Goal: Complete application form: Complete application form

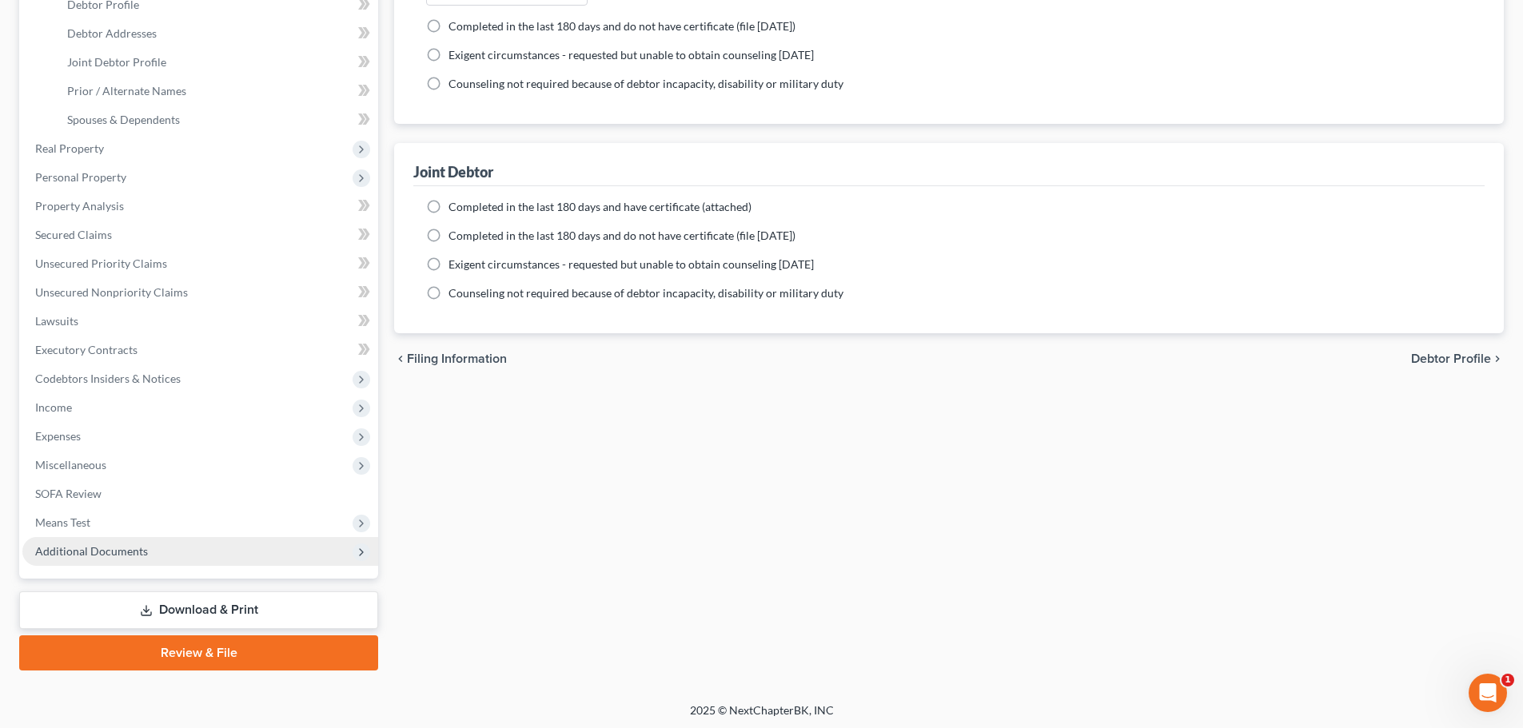
click at [98, 552] on span "Additional Documents" at bounding box center [91, 552] width 113 height 14
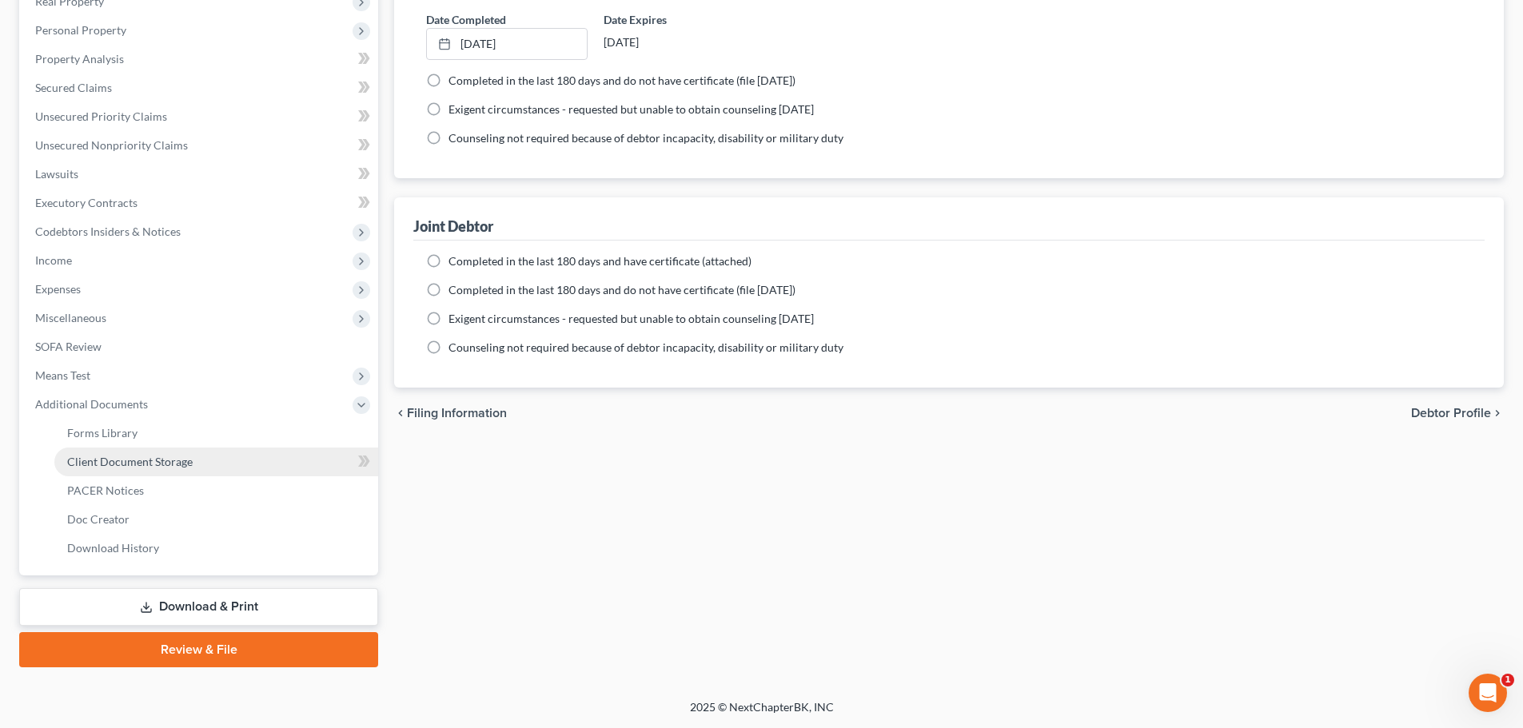
click at [152, 464] on span "Client Document Storage" at bounding box center [130, 462] width 126 height 14
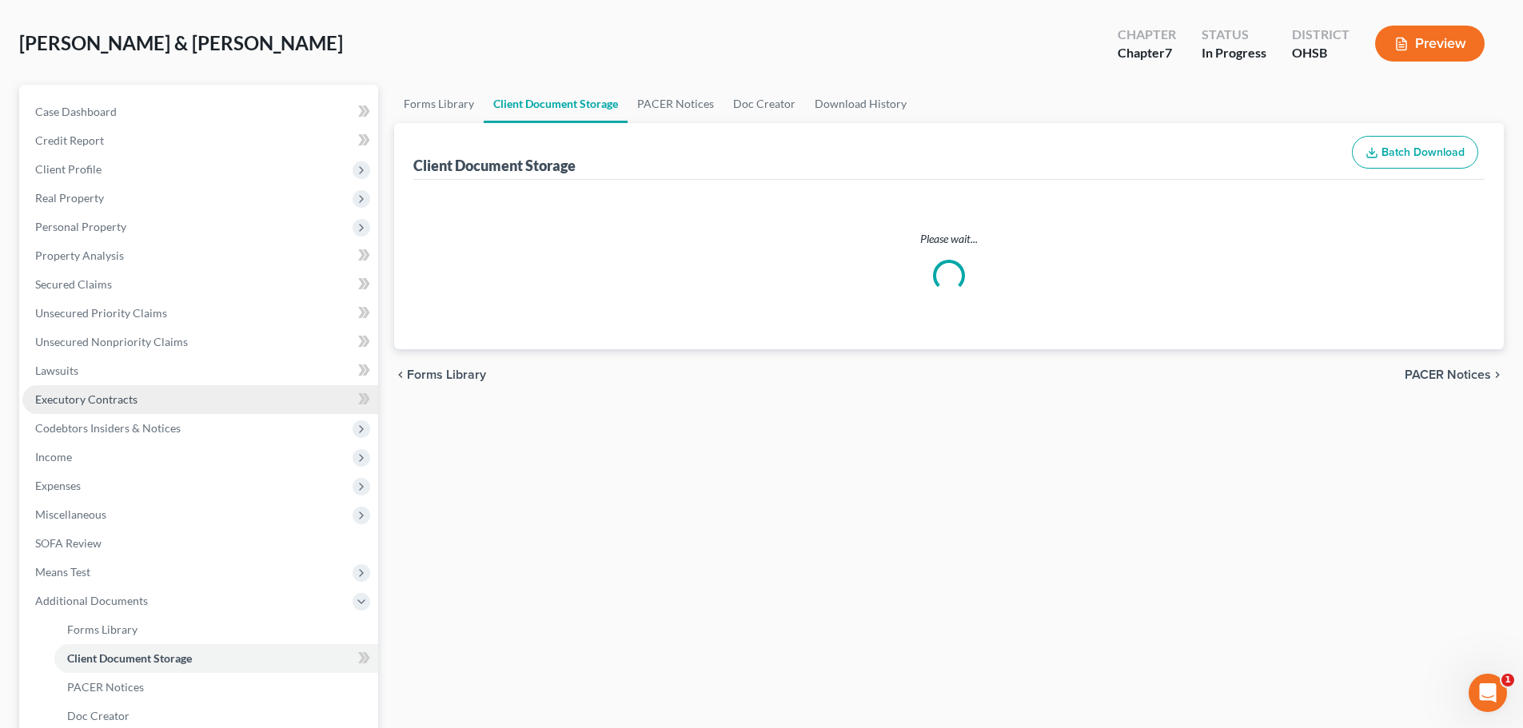
scroll to position [6, 0]
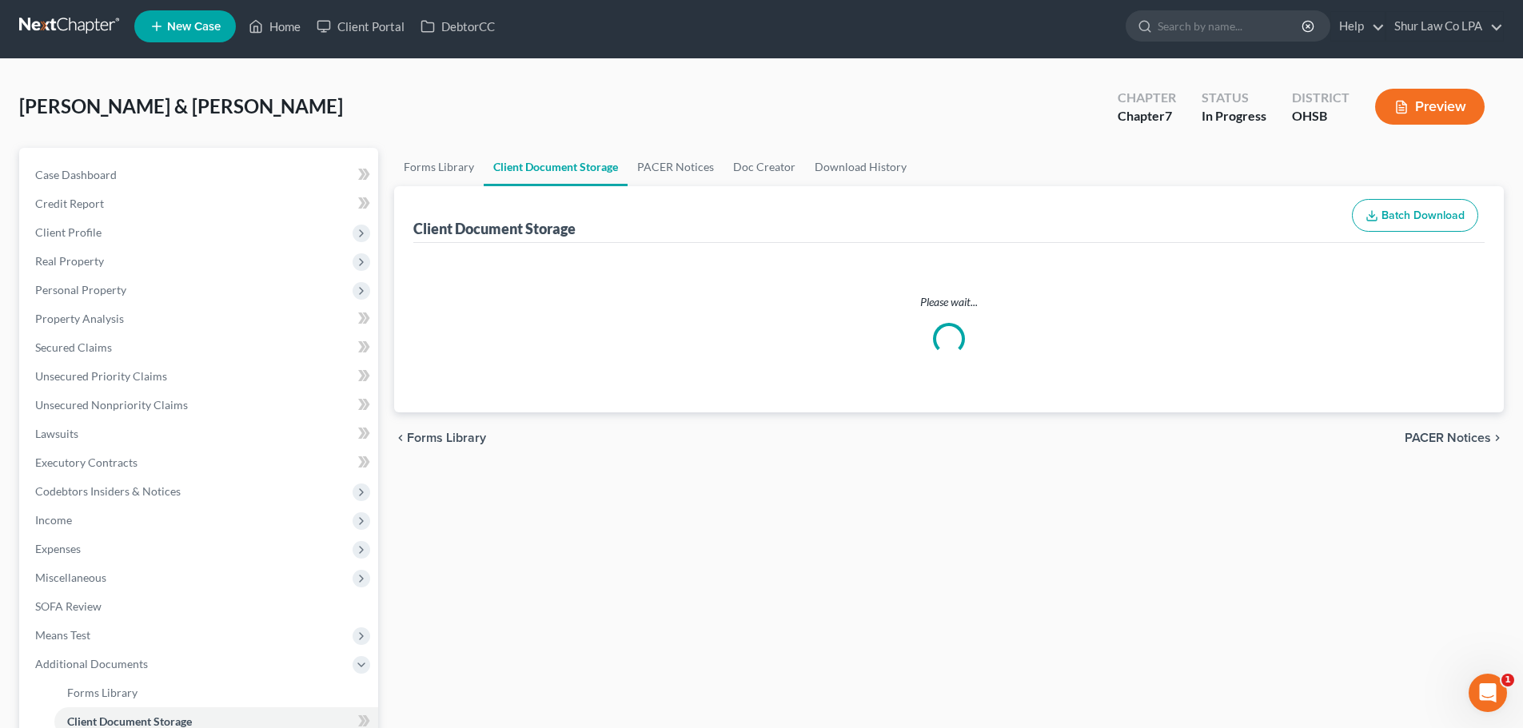
select select "7"
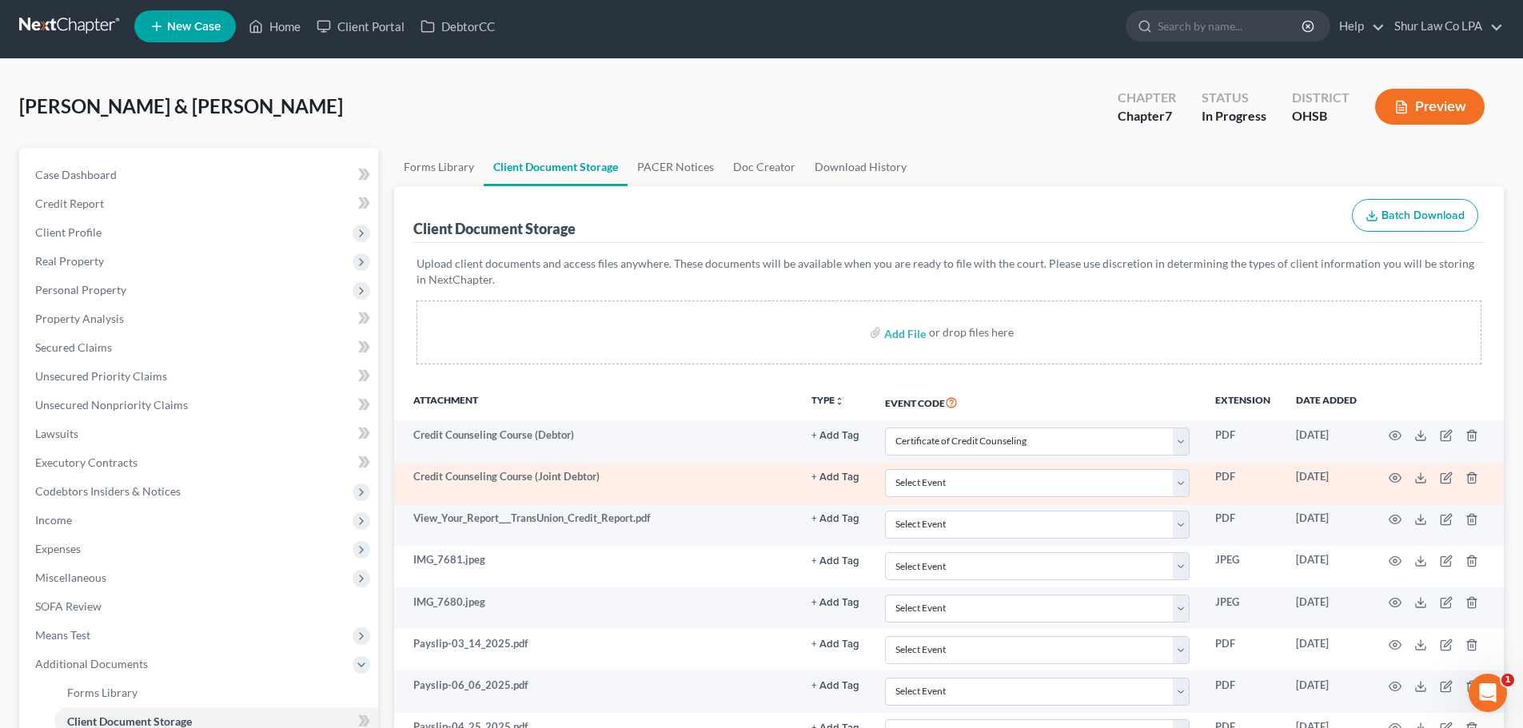
scroll to position [0, 0]
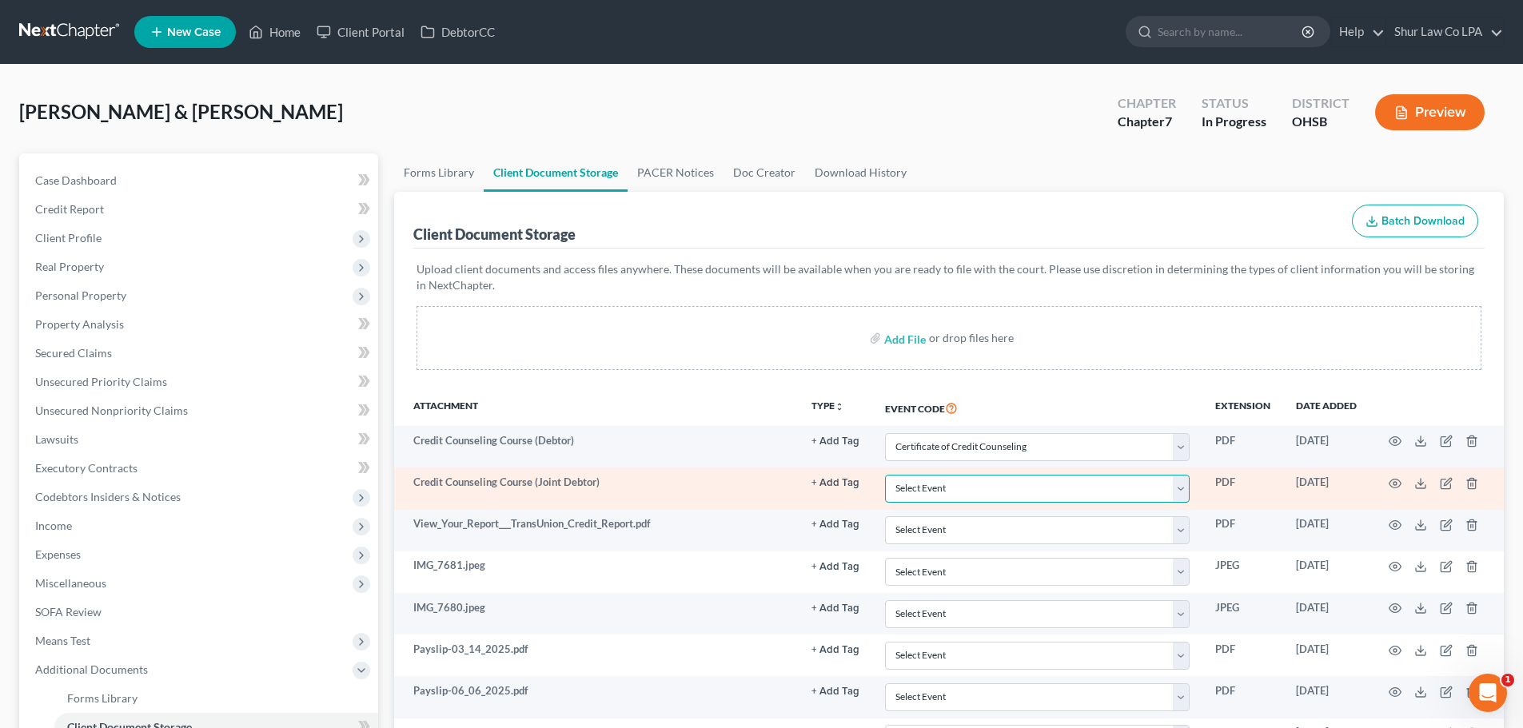
click at [995, 480] on select "Select Event 20 Largest Unsecured Creditors Amended Document Amended List of Cr…" at bounding box center [1037, 489] width 305 height 28
select select "7"
click at [885, 476] on select "Select Event 20 Largest Unsecured Creditors Amended Document Amended List of Cr…" at bounding box center [1037, 489] width 305 height 28
click at [1396, 484] on circle "button" at bounding box center [1395, 483] width 3 height 3
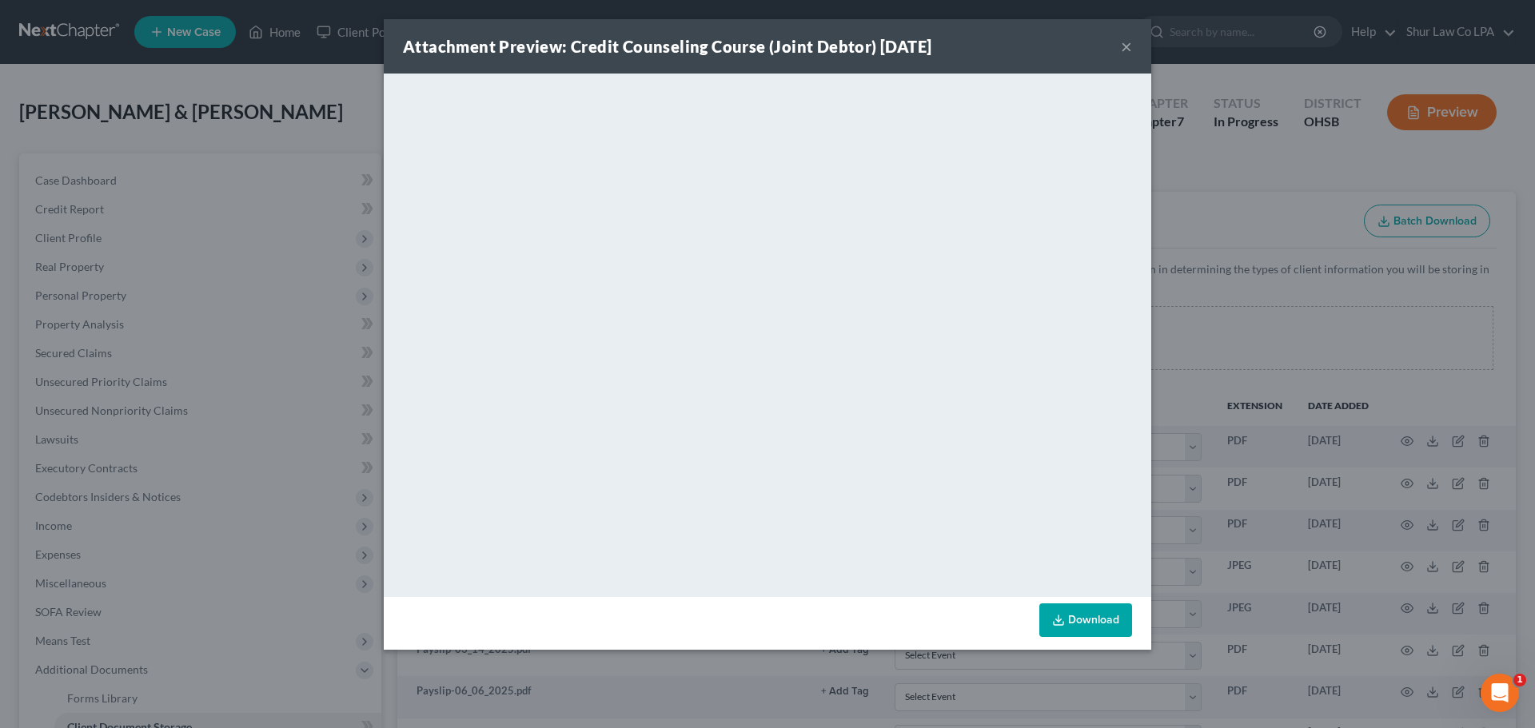
click at [1123, 50] on button "×" at bounding box center [1126, 46] width 11 height 19
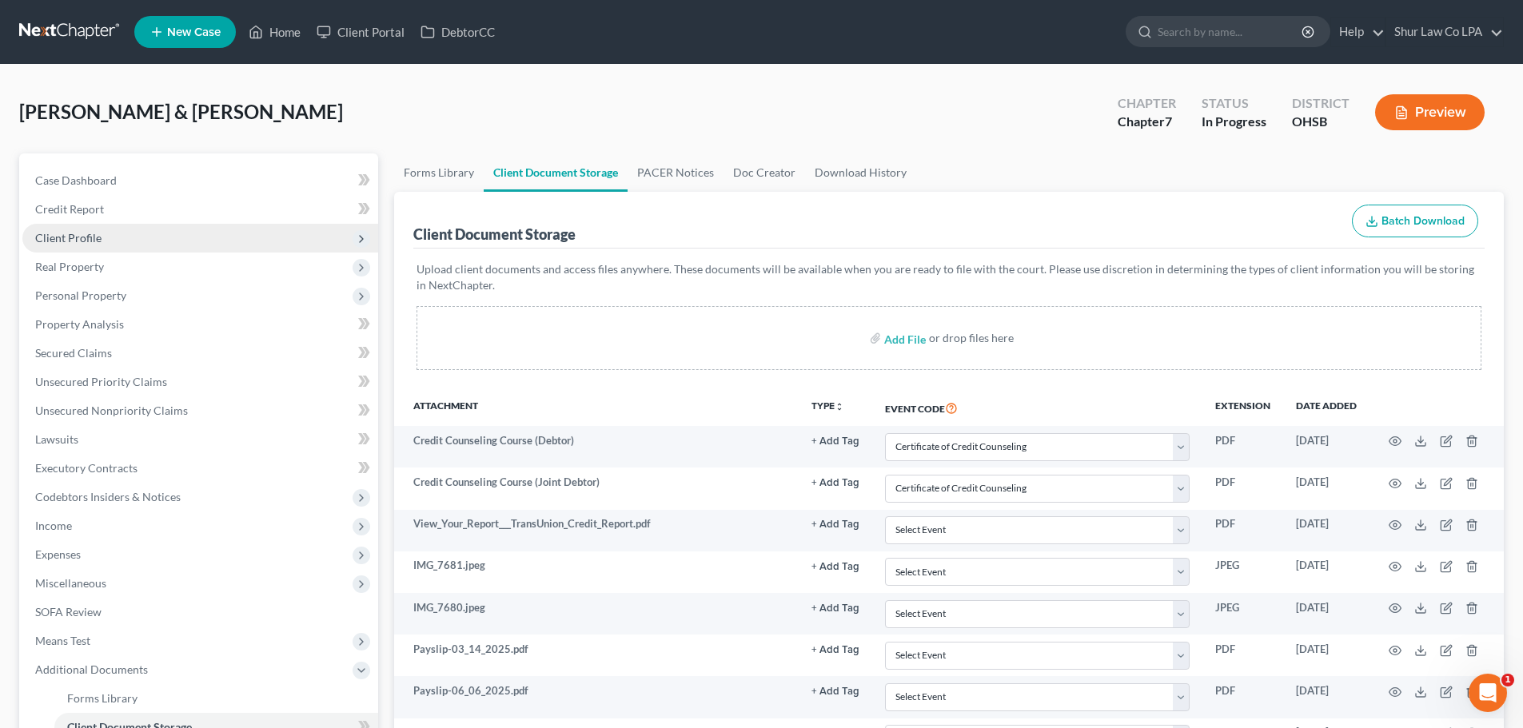
click at [67, 234] on span "Client Profile" at bounding box center [68, 238] width 66 height 14
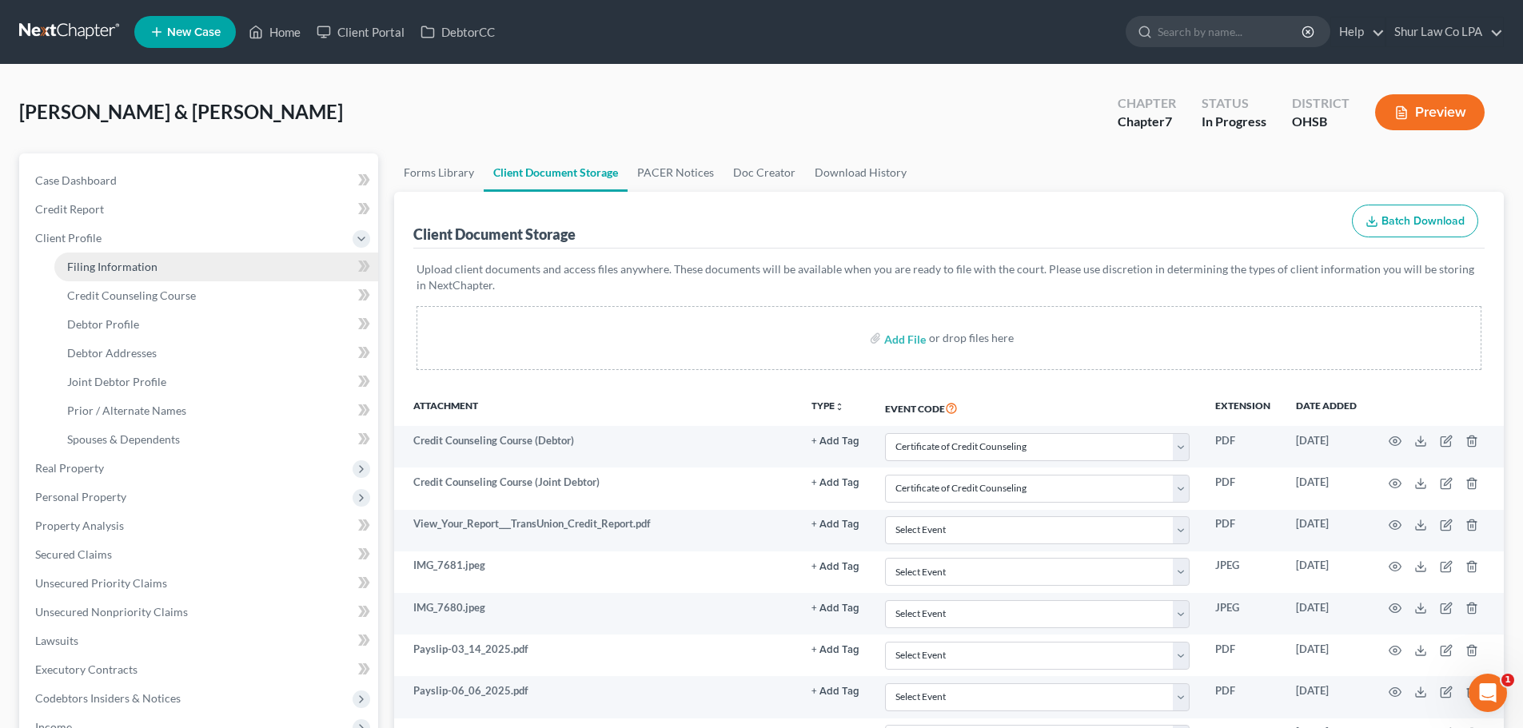
click at [89, 273] on span "Filing Information" at bounding box center [112, 267] width 90 height 14
select select "1"
select select "0"
select select "62"
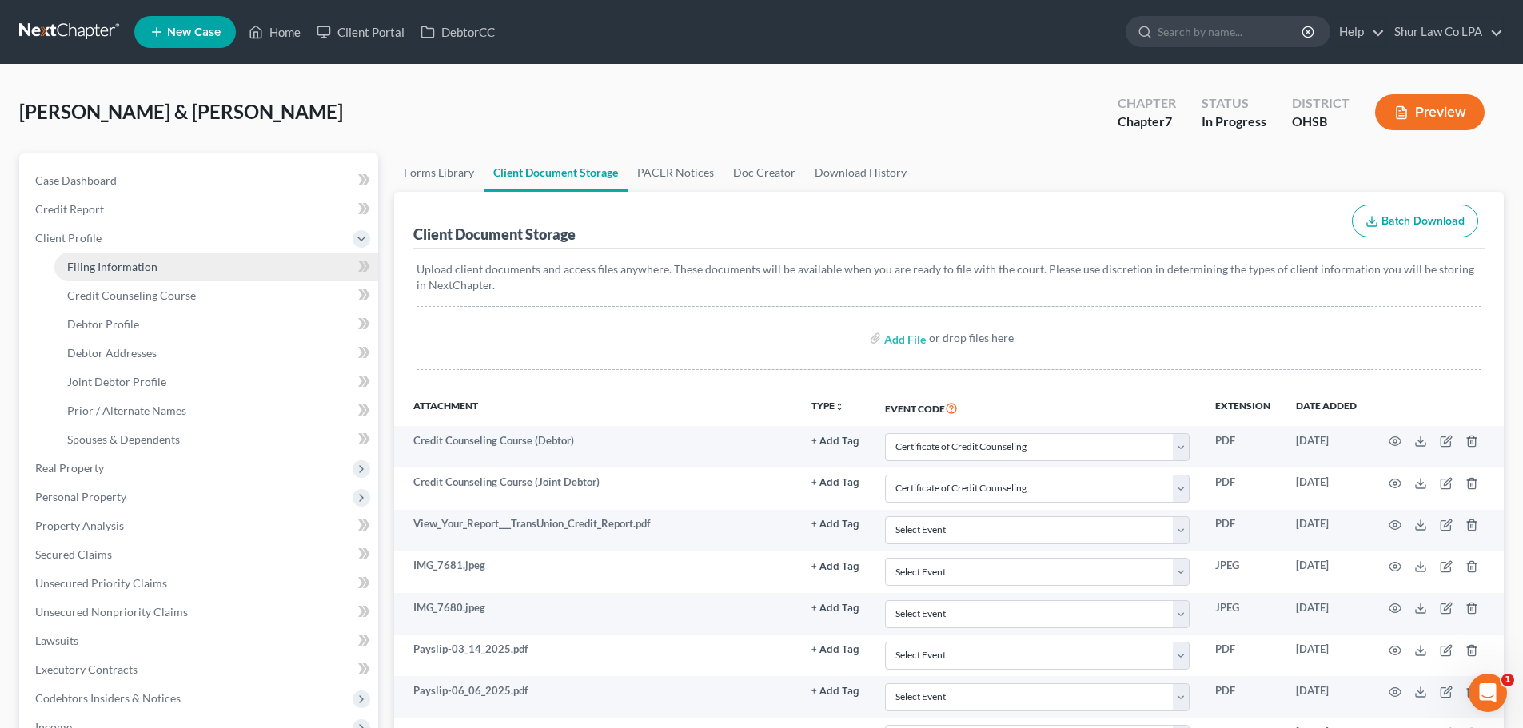
select select "36"
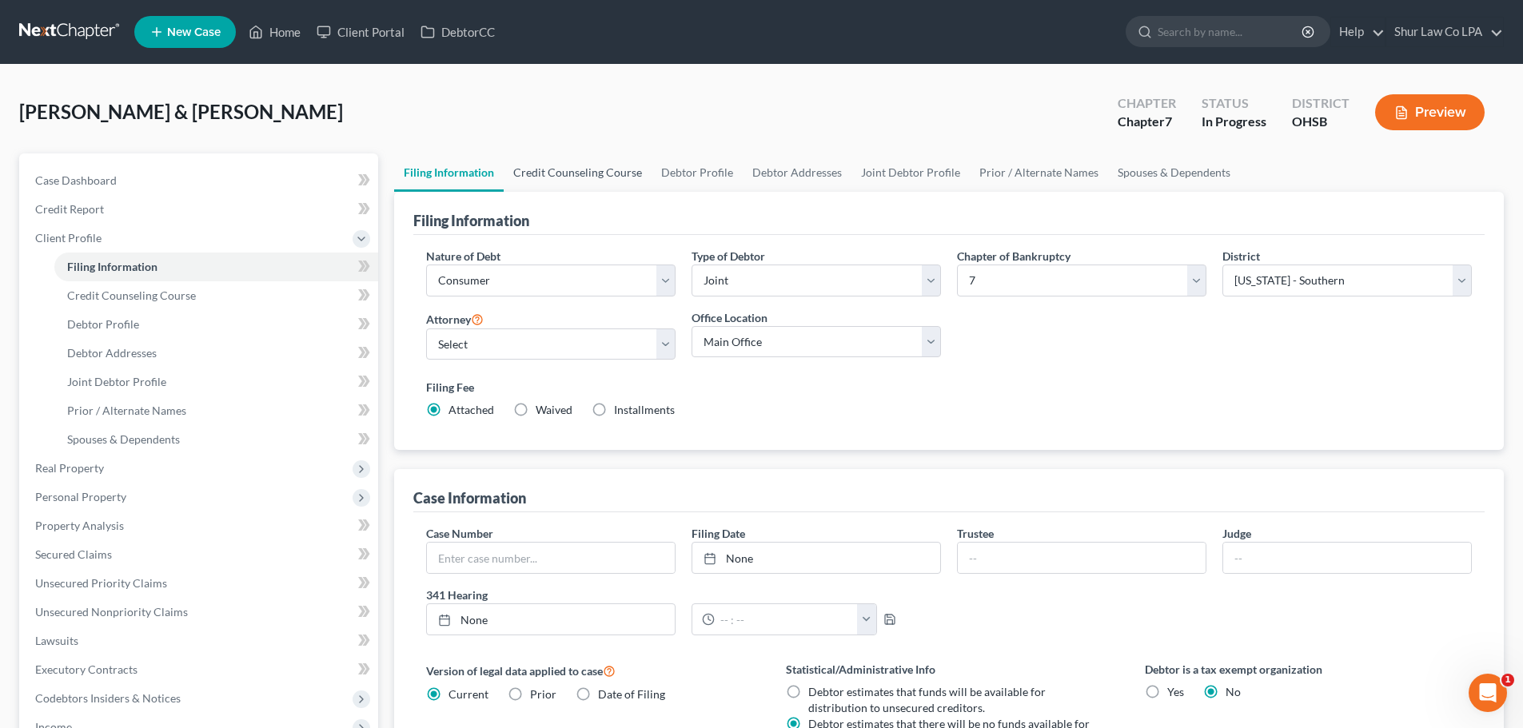
click at [597, 162] on link "Credit Counseling Course" at bounding box center [578, 173] width 148 height 38
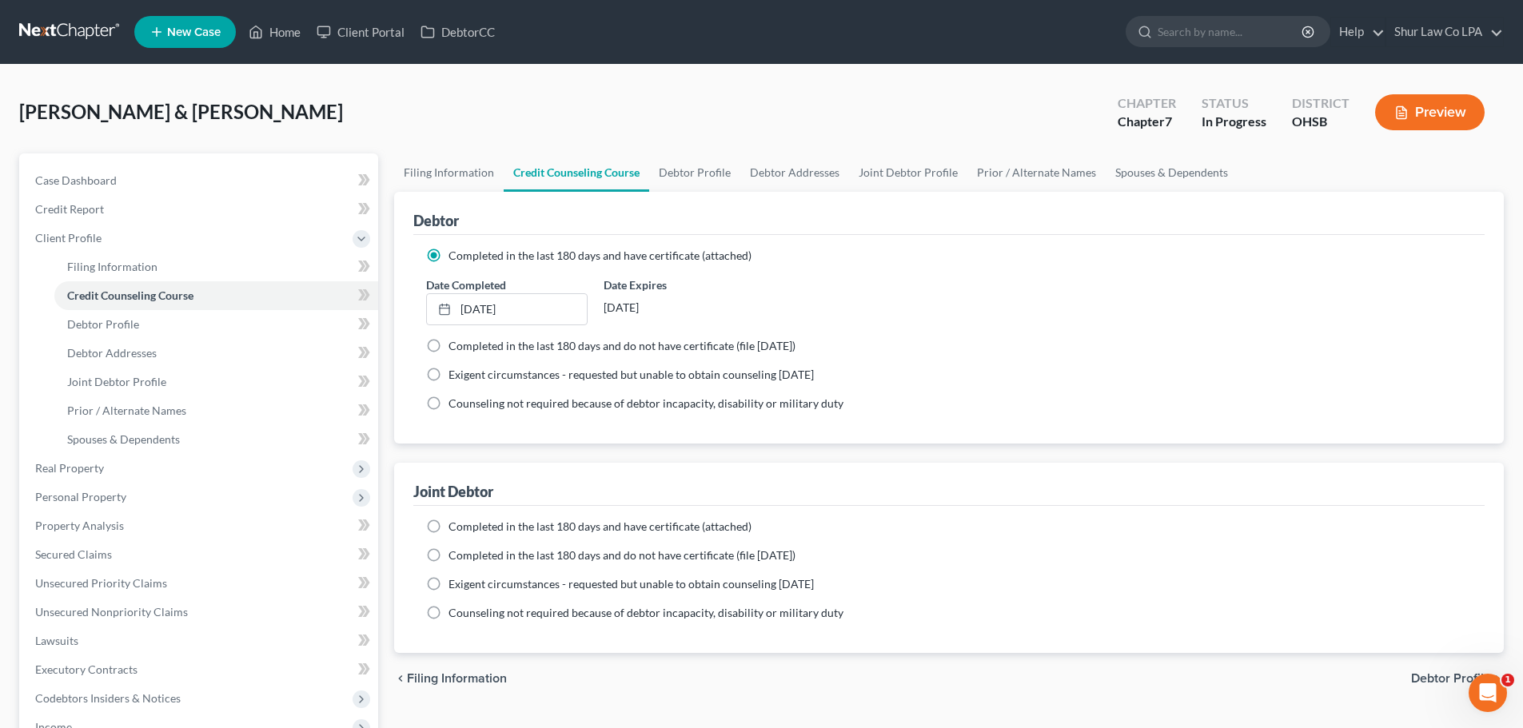
click at [449, 525] on label "Completed in the last 180 days and have certificate (attached)" at bounding box center [600, 527] width 303 height 16
click at [455, 525] on input "Completed in the last 180 days and have certificate (attached)" at bounding box center [460, 524] width 10 height 10
radio input "true"
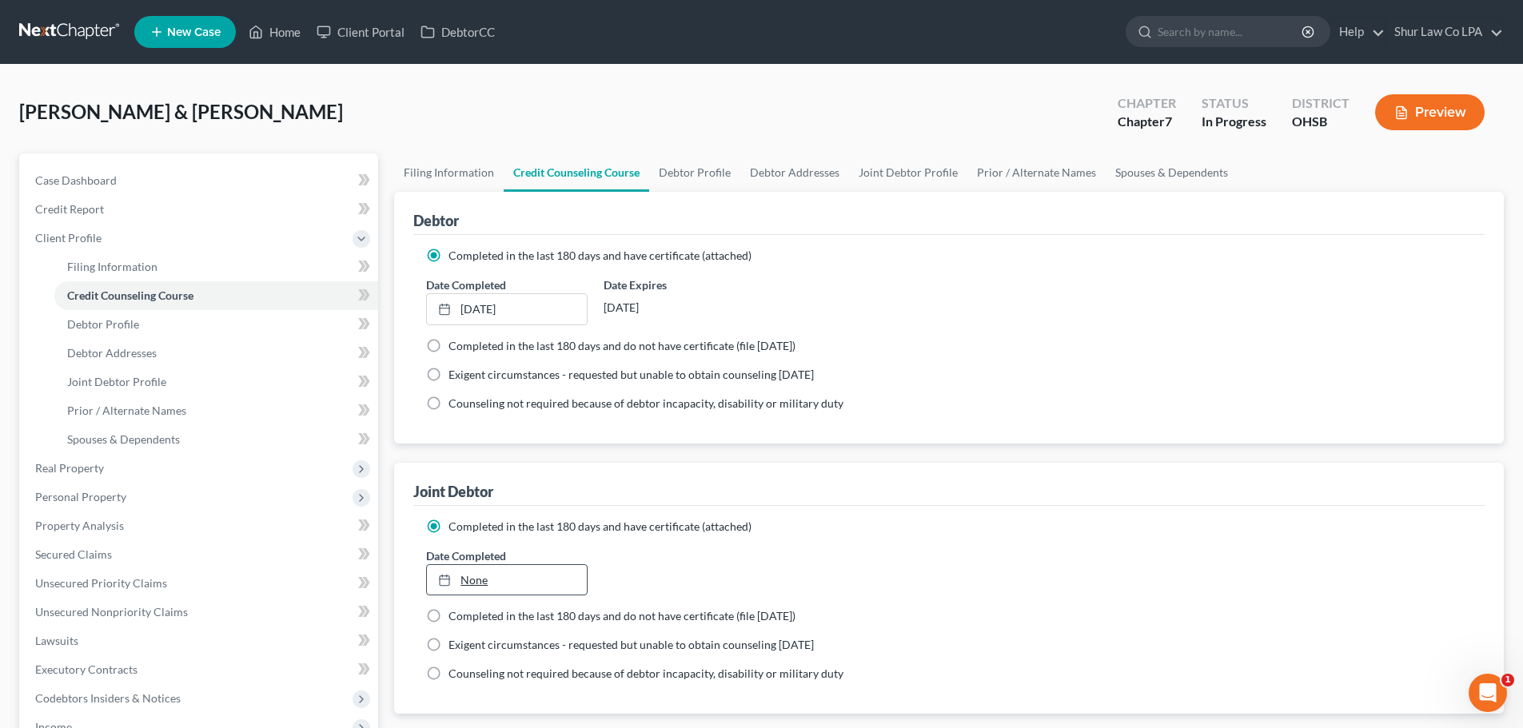
type input "10/13/2025"
click at [461, 576] on link "None" at bounding box center [506, 580] width 159 height 30
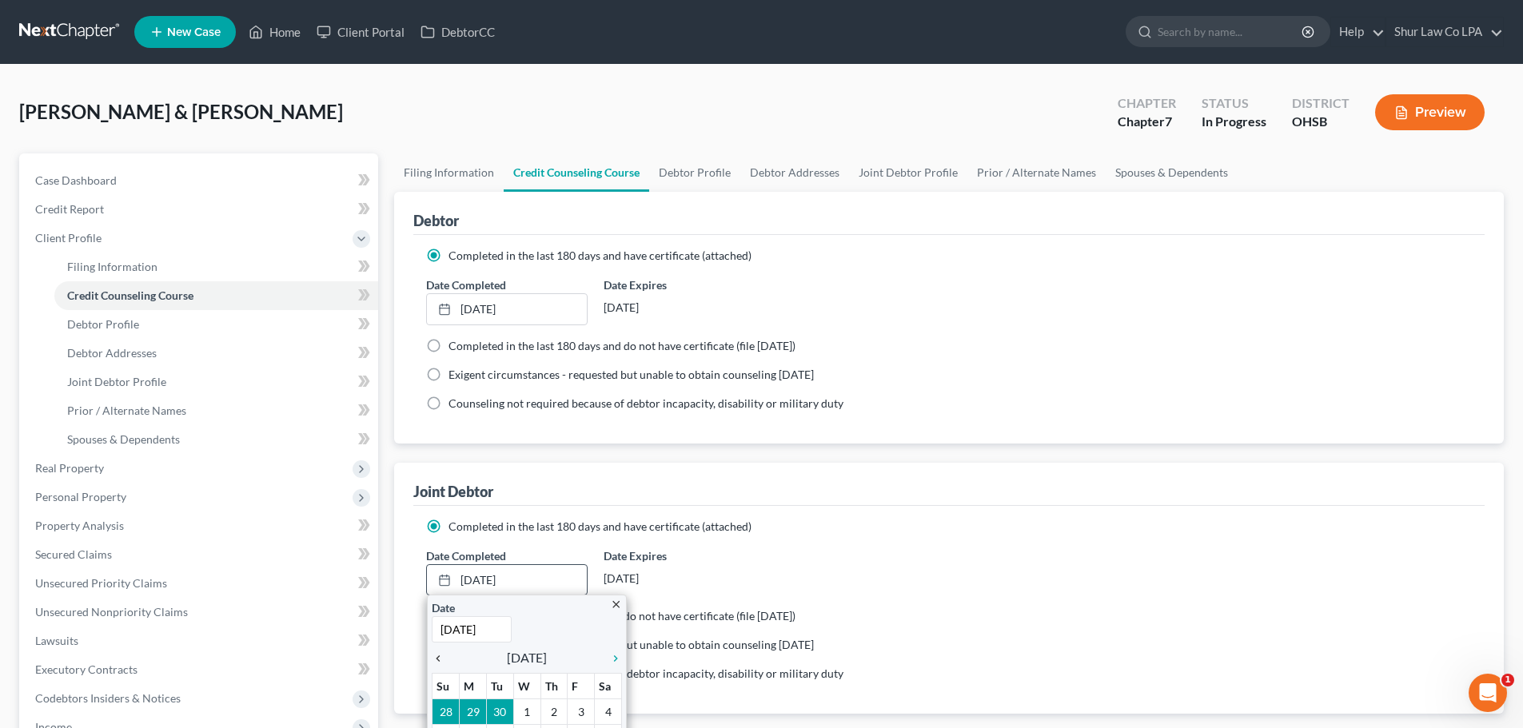
click at [441, 661] on icon "chevron_left" at bounding box center [442, 658] width 21 height 13
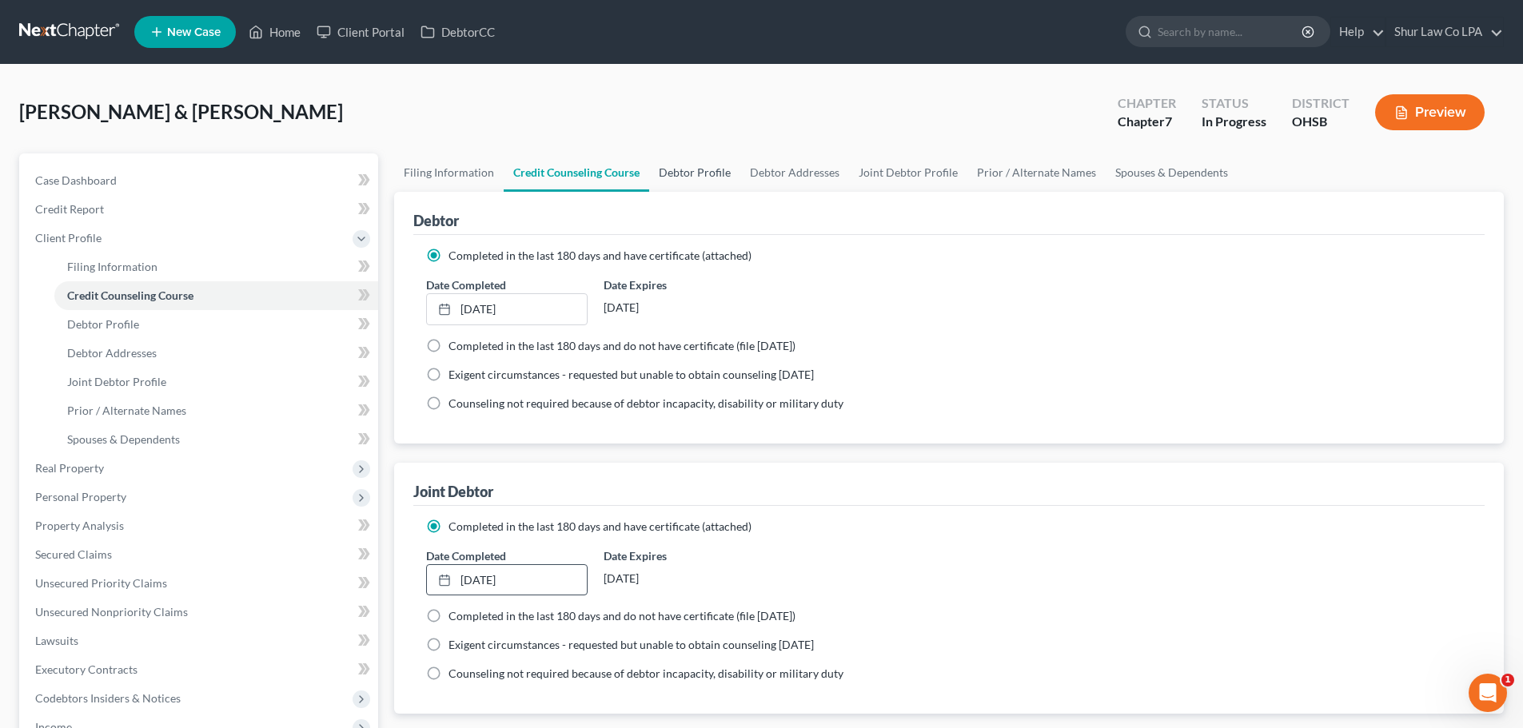
click at [696, 160] on link "Debtor Profile" at bounding box center [694, 173] width 91 height 38
select select "1"
select select "7"
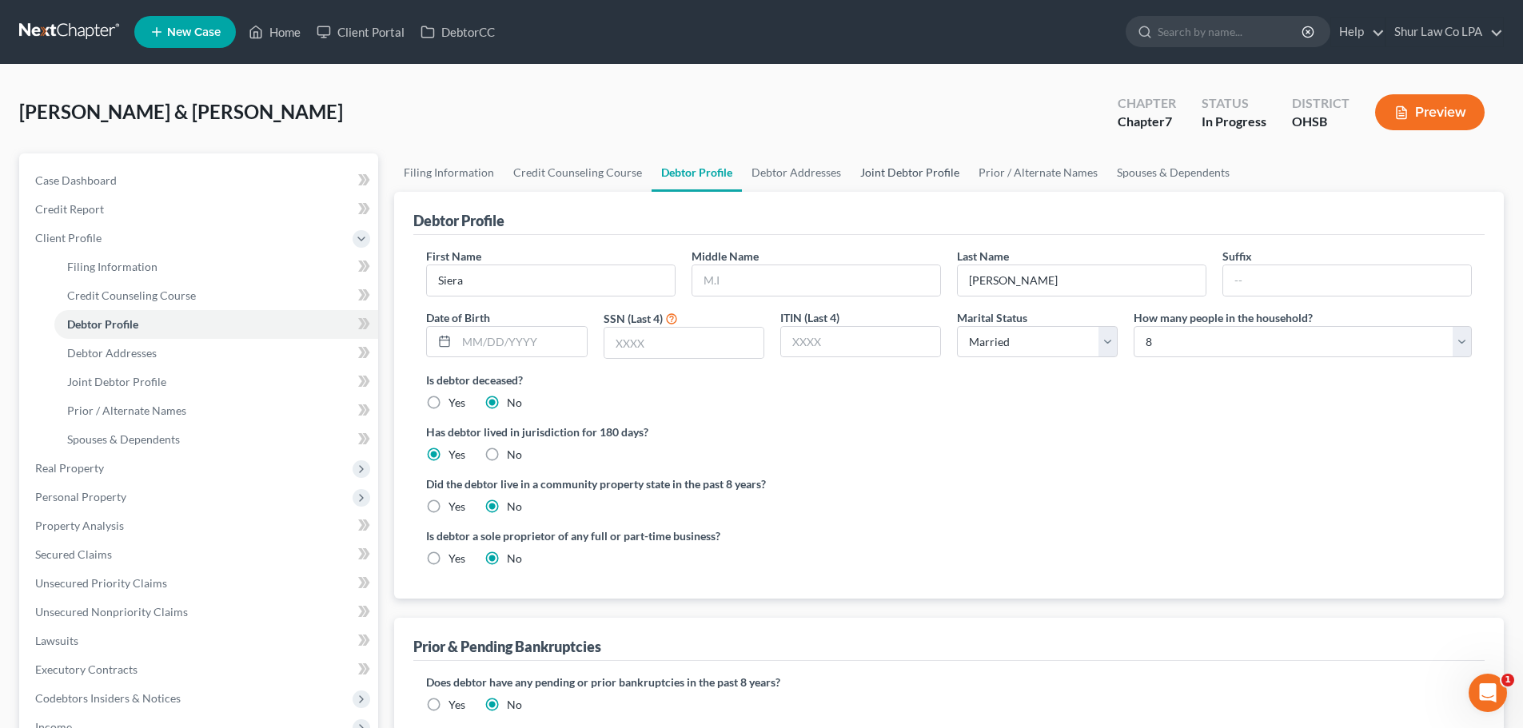
click at [914, 179] on link "Joint Debtor Profile" at bounding box center [910, 173] width 118 height 38
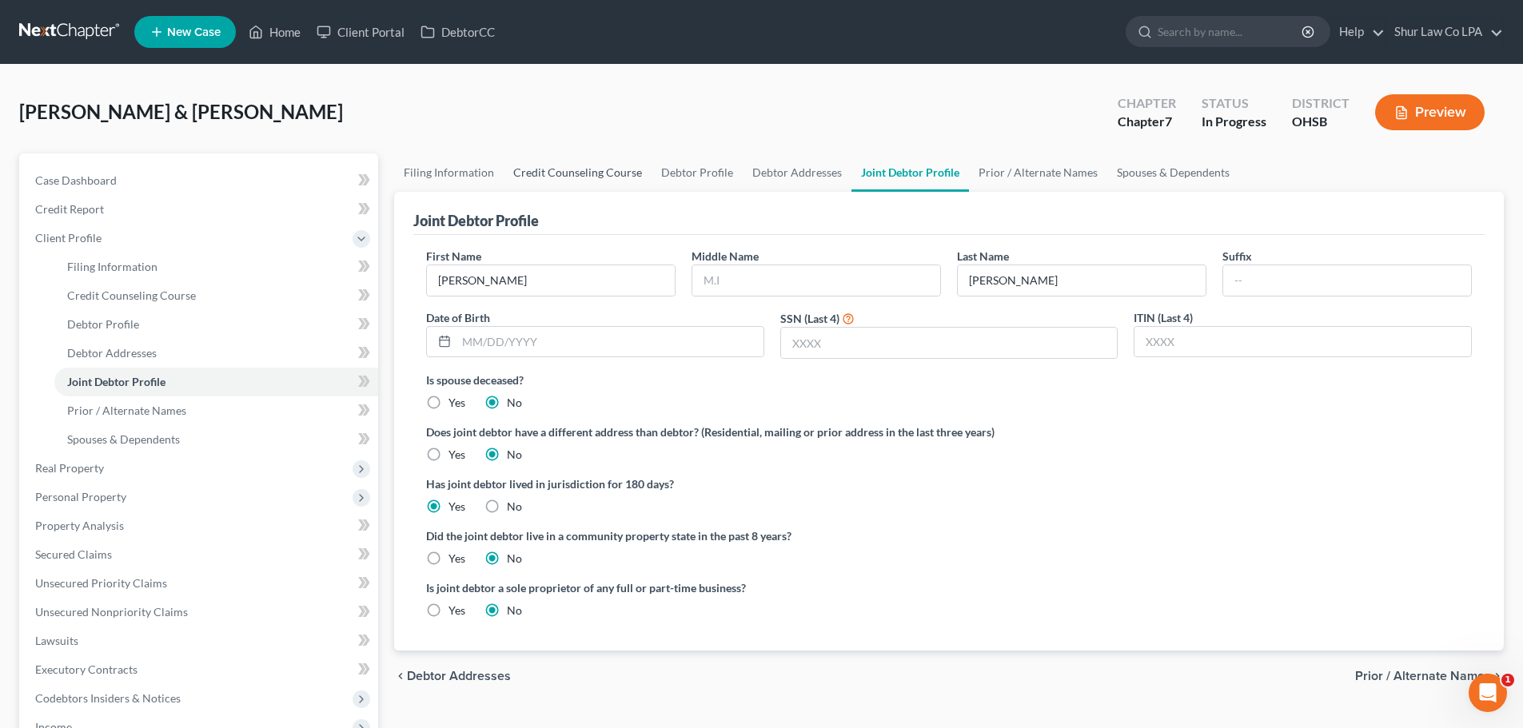
click at [550, 170] on link "Credit Counseling Course" at bounding box center [578, 173] width 148 height 38
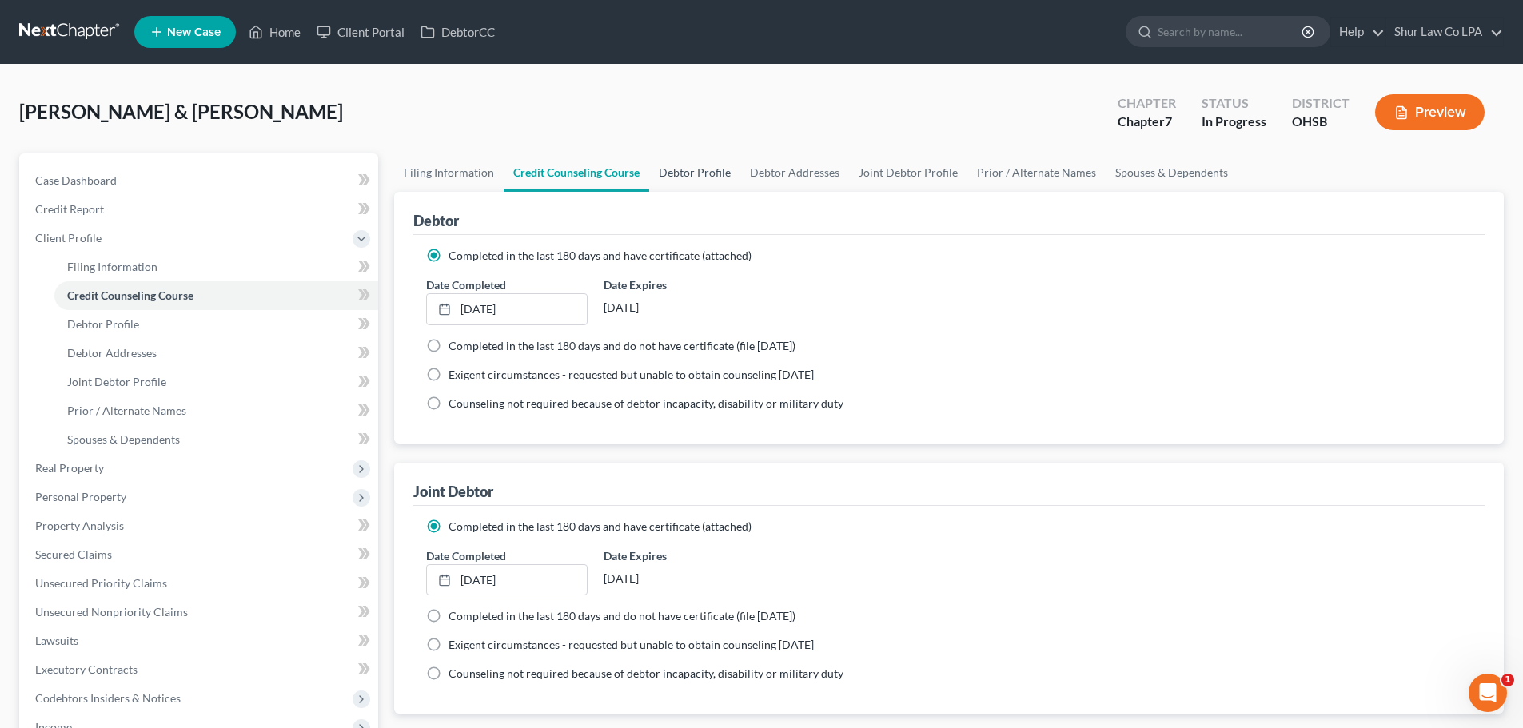
click at [688, 172] on link "Debtor Profile" at bounding box center [694, 173] width 91 height 38
select select "1"
select select "7"
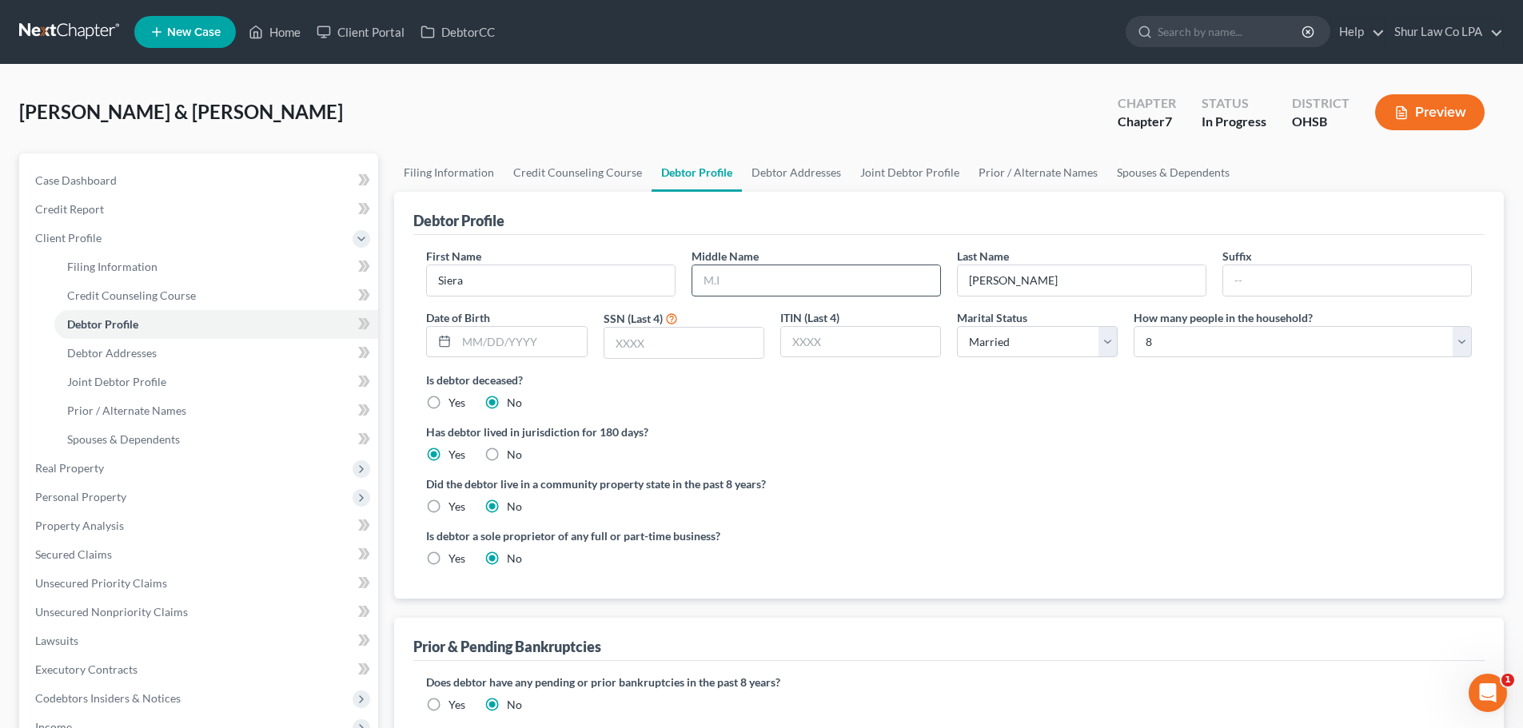
click at [777, 281] on input "text" at bounding box center [816, 280] width 248 height 30
paste input "Trehei"
type input "Trehei"
click at [485, 341] on input "text" at bounding box center [522, 342] width 130 height 30
paste input "09/26/1988"
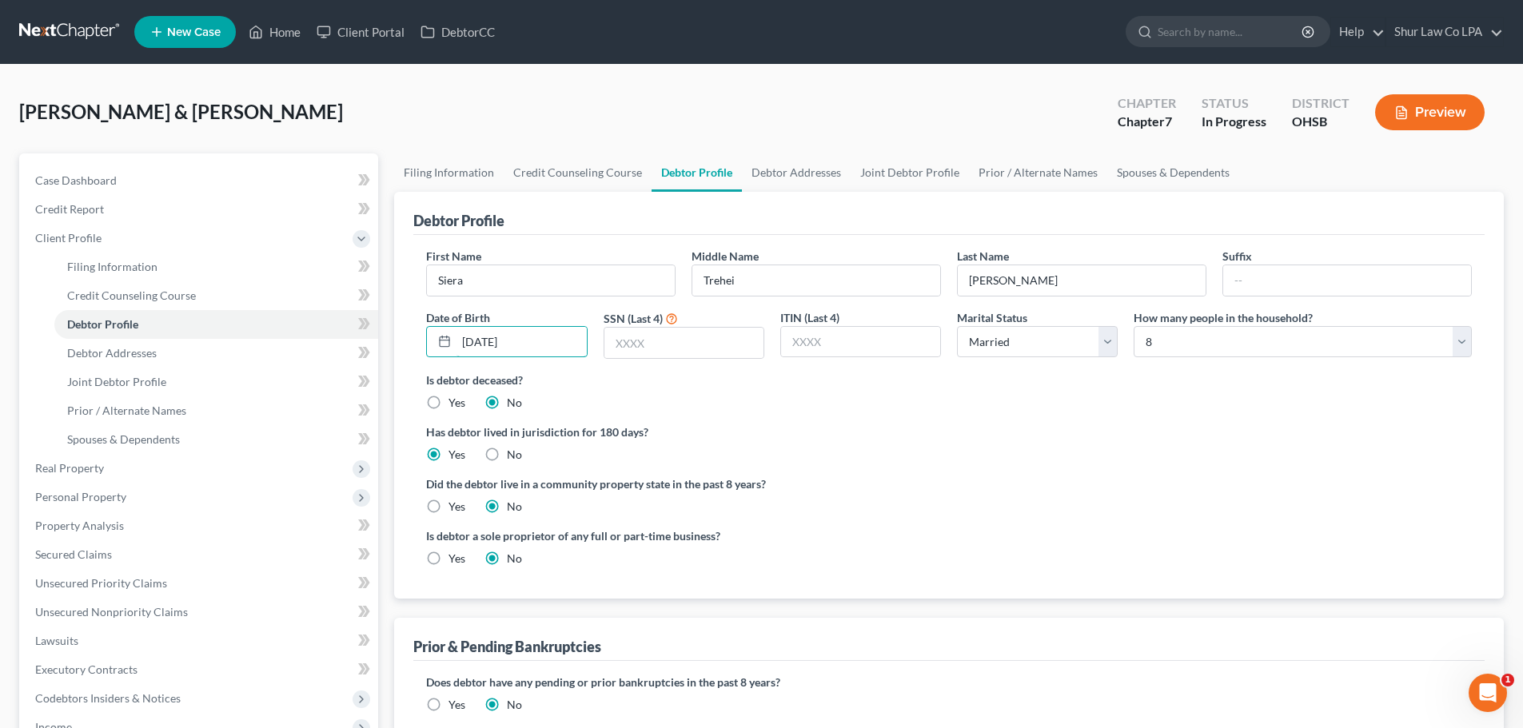
type input "09/26/1988"
click at [728, 335] on input "text" at bounding box center [683, 343] width 159 height 30
paste input "1359"
type input "1359"
click at [917, 170] on link "Joint Debtor Profile" at bounding box center [910, 173] width 118 height 38
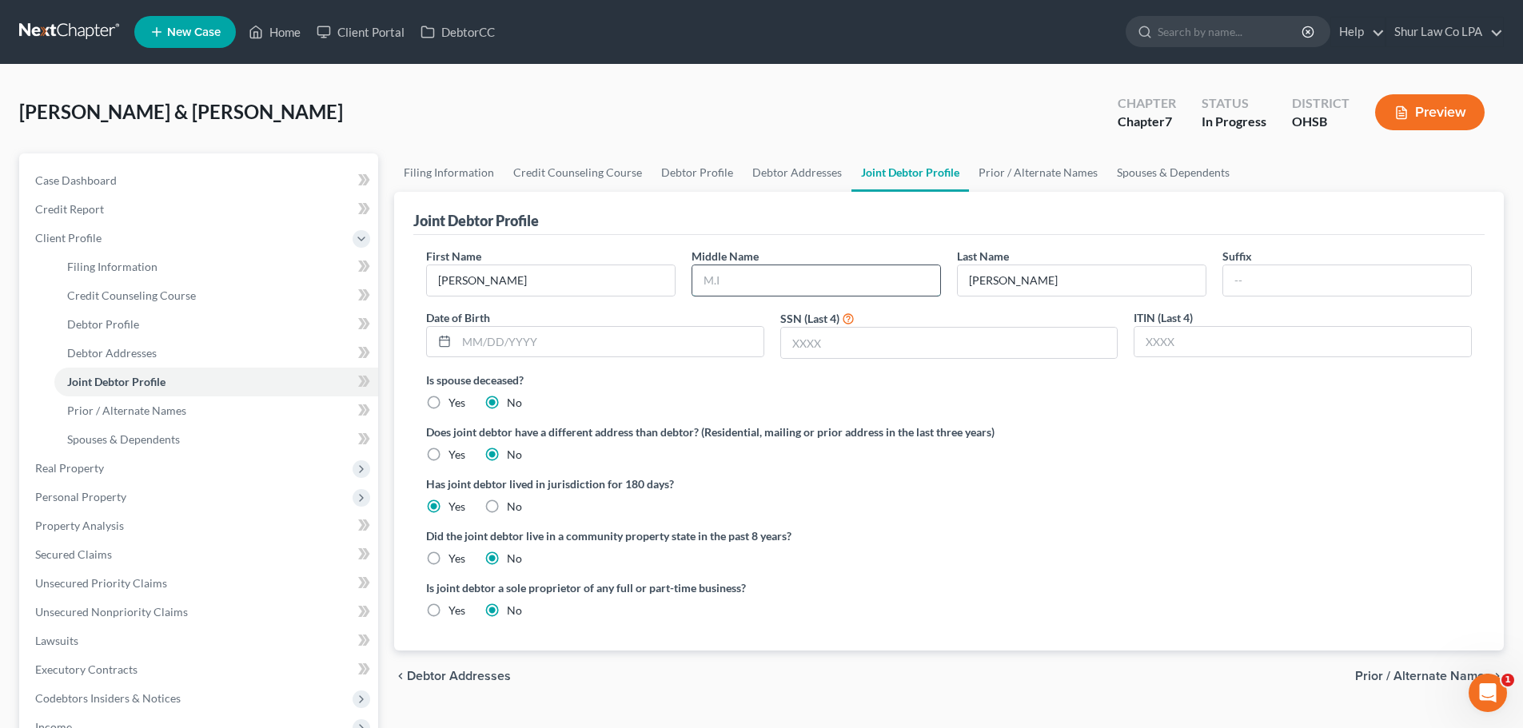
click at [757, 281] on input "text" at bounding box center [816, 280] width 248 height 30
paste input "Lynn"
type input "Lynn"
click at [489, 281] on input "Danya" at bounding box center [551, 280] width 248 height 30
type input "Dayna"
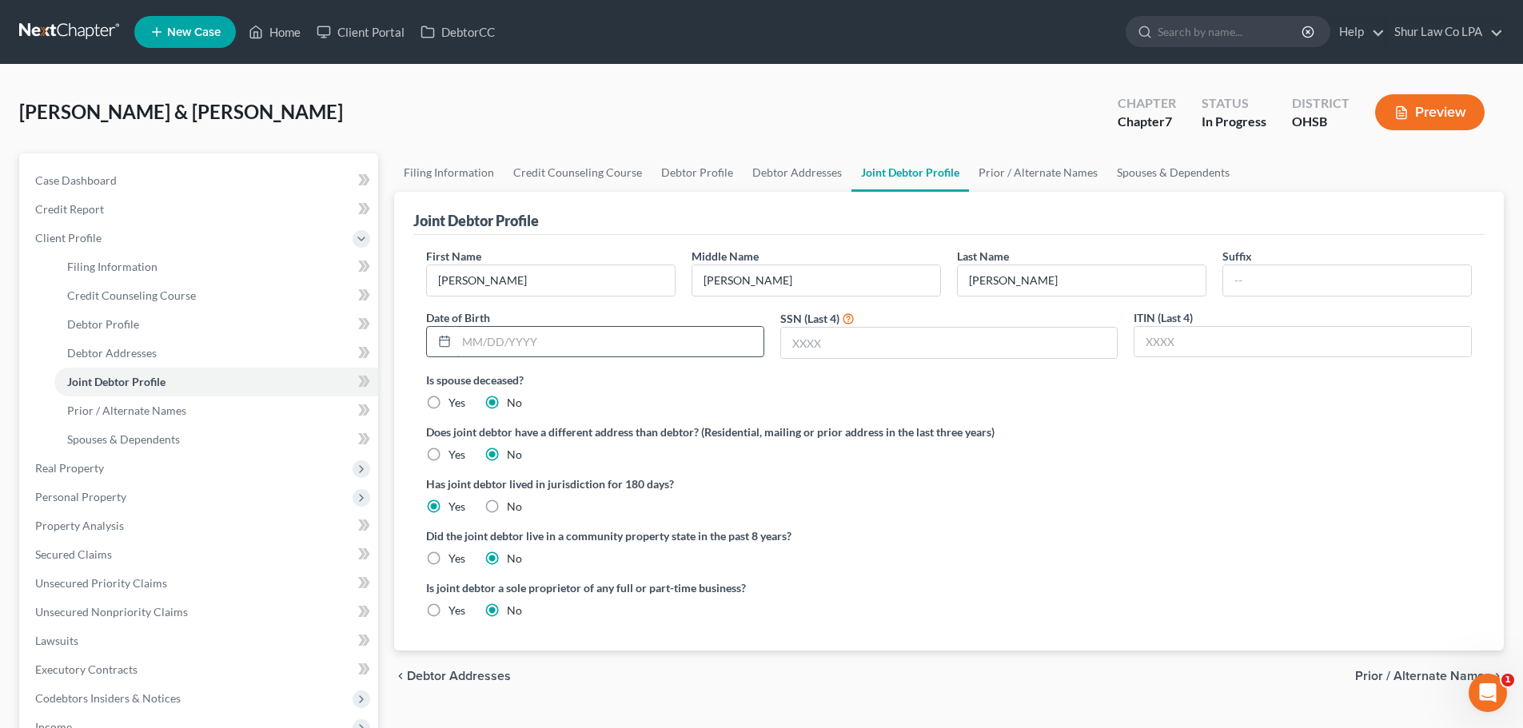
click at [662, 347] on input "text" at bounding box center [610, 342] width 307 height 30
paste input "06/07/1979"
type input "06/07/1979"
click at [918, 354] on input "text" at bounding box center [949, 343] width 337 height 30
paste input "4193"
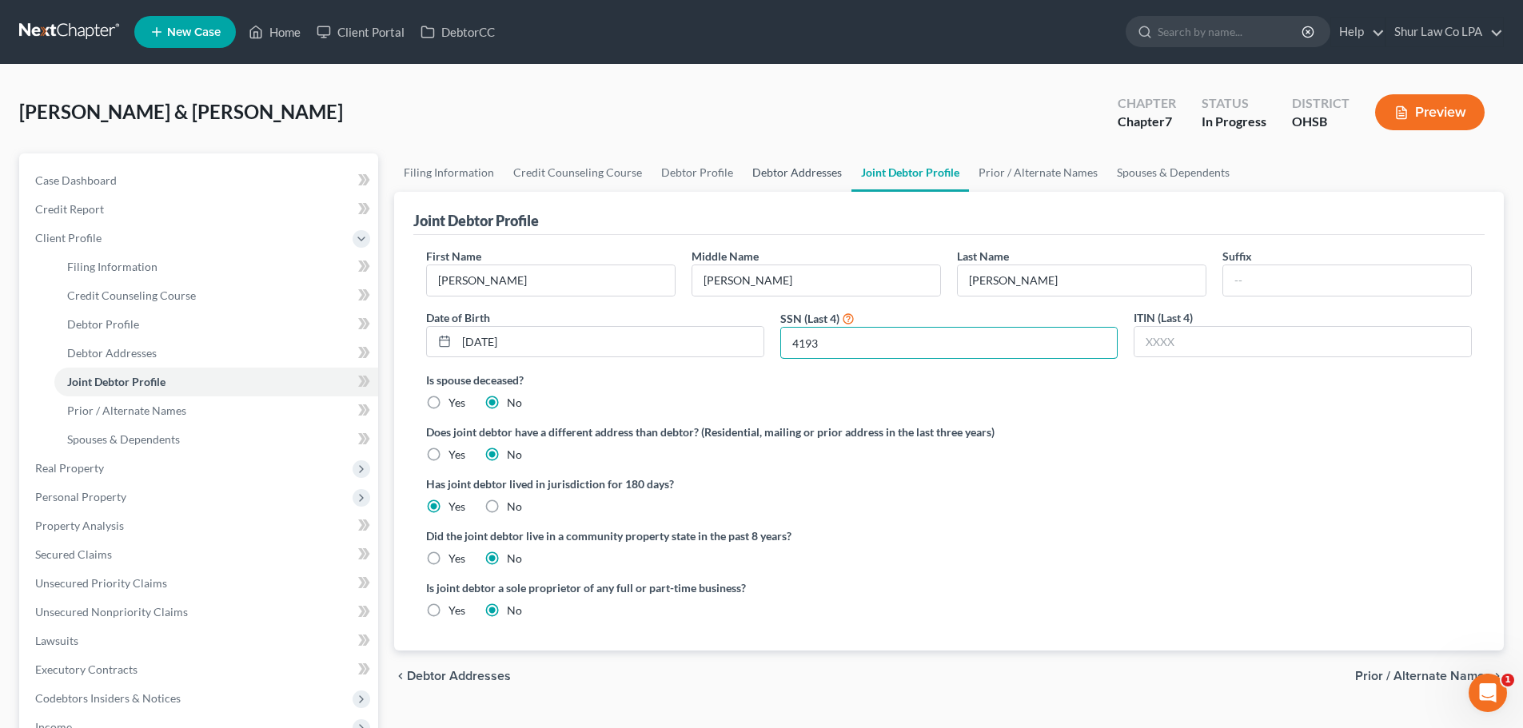
type input "4193"
click at [787, 178] on link "Debtor Addresses" at bounding box center [797, 173] width 109 height 38
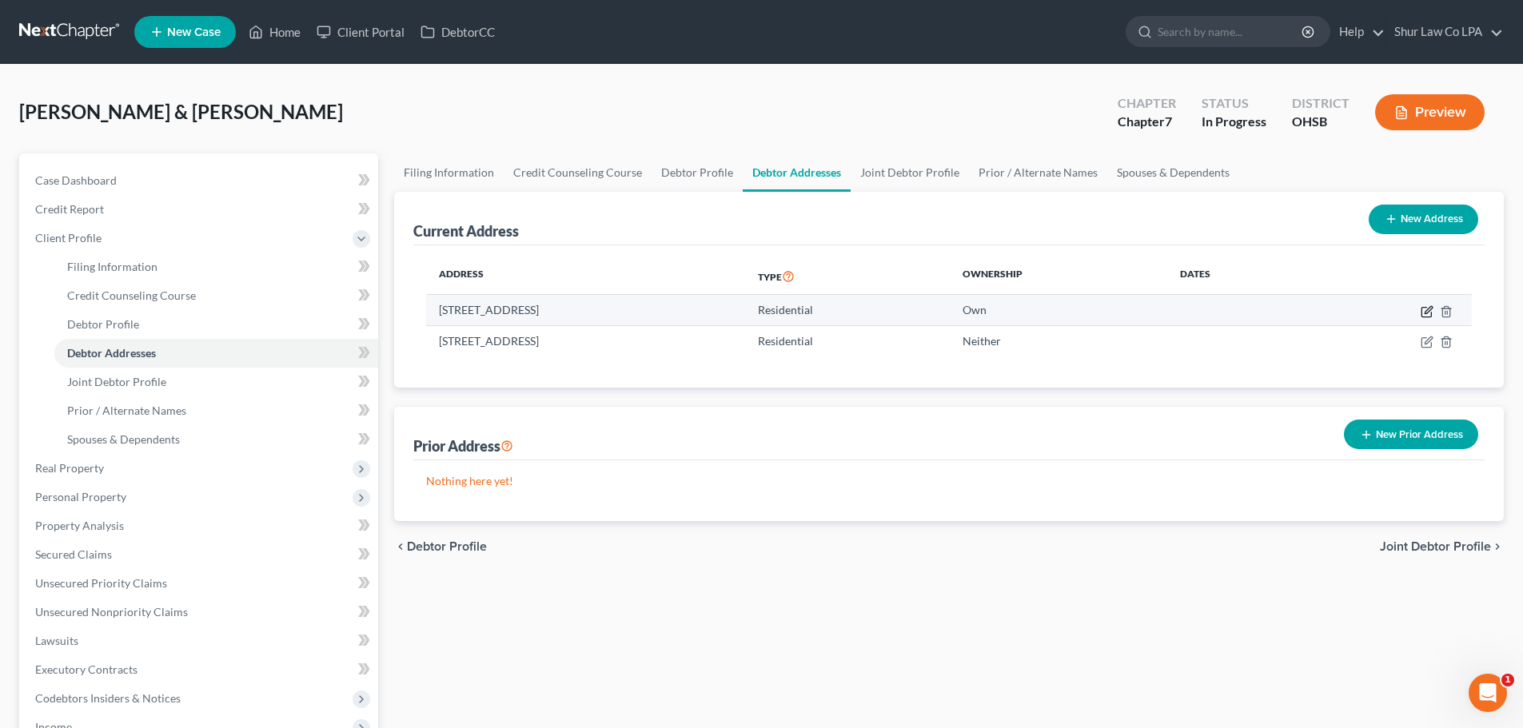
click at [1426, 311] on icon "button" at bounding box center [1428, 309] width 7 height 7
select select "36"
select select "30"
select select "0"
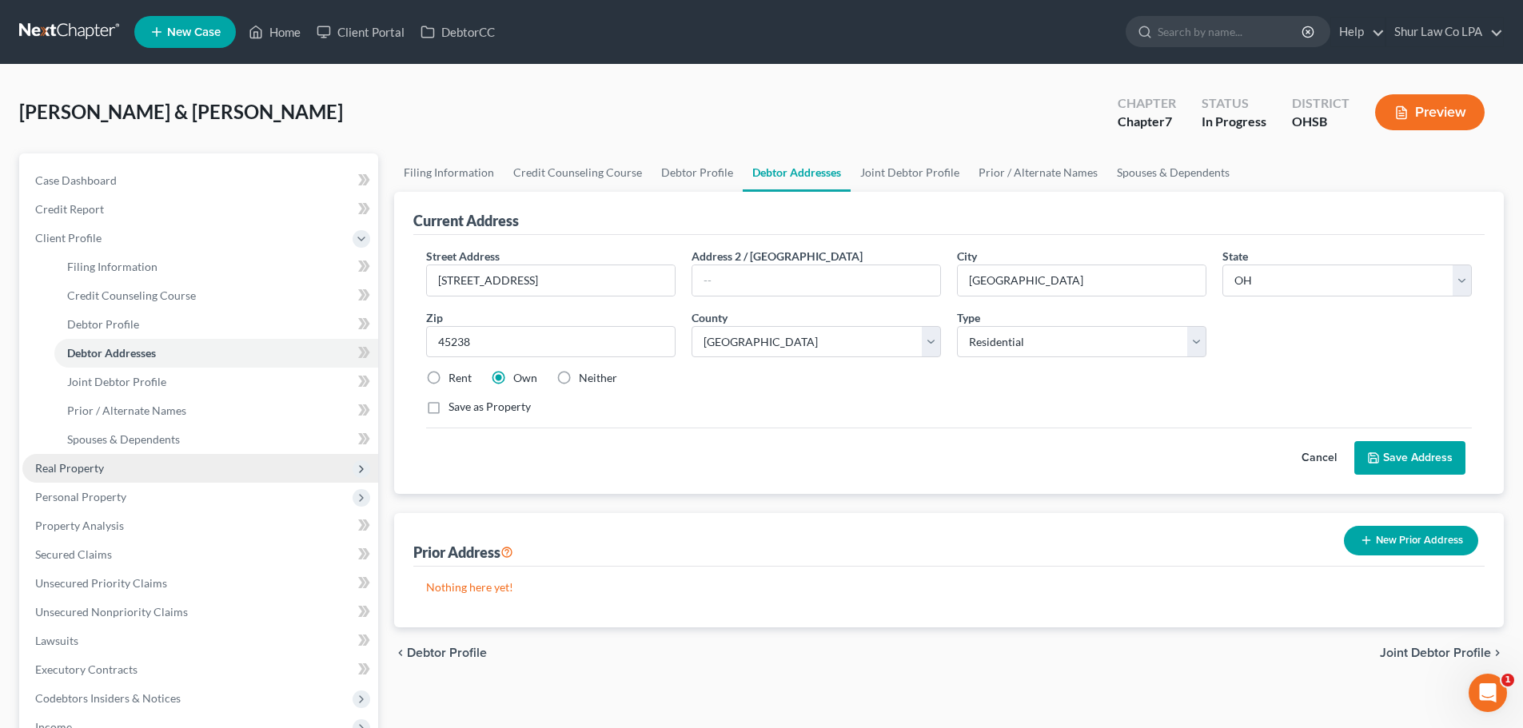
click at [114, 473] on span "Real Property" at bounding box center [200, 468] width 356 height 29
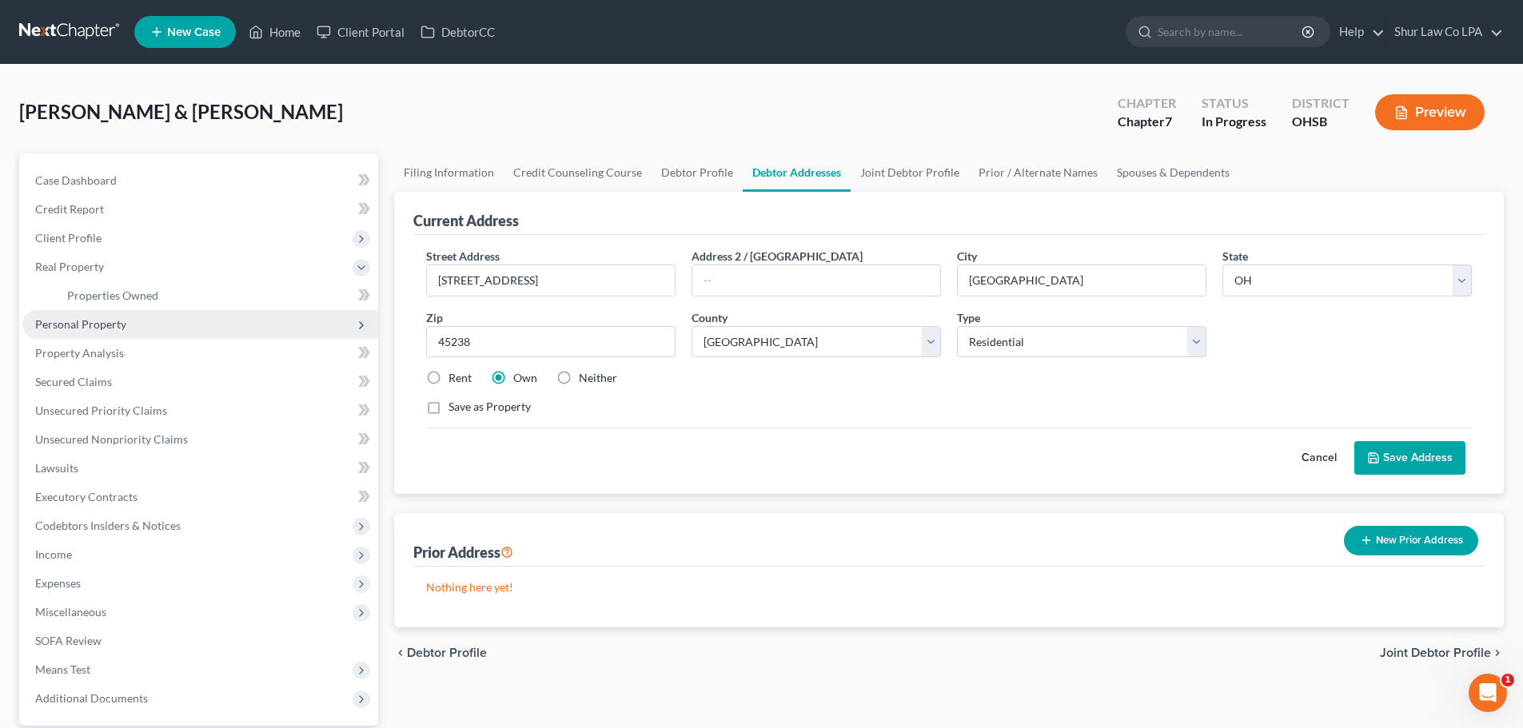
click at [110, 327] on span "Personal Property" at bounding box center [80, 324] width 91 height 14
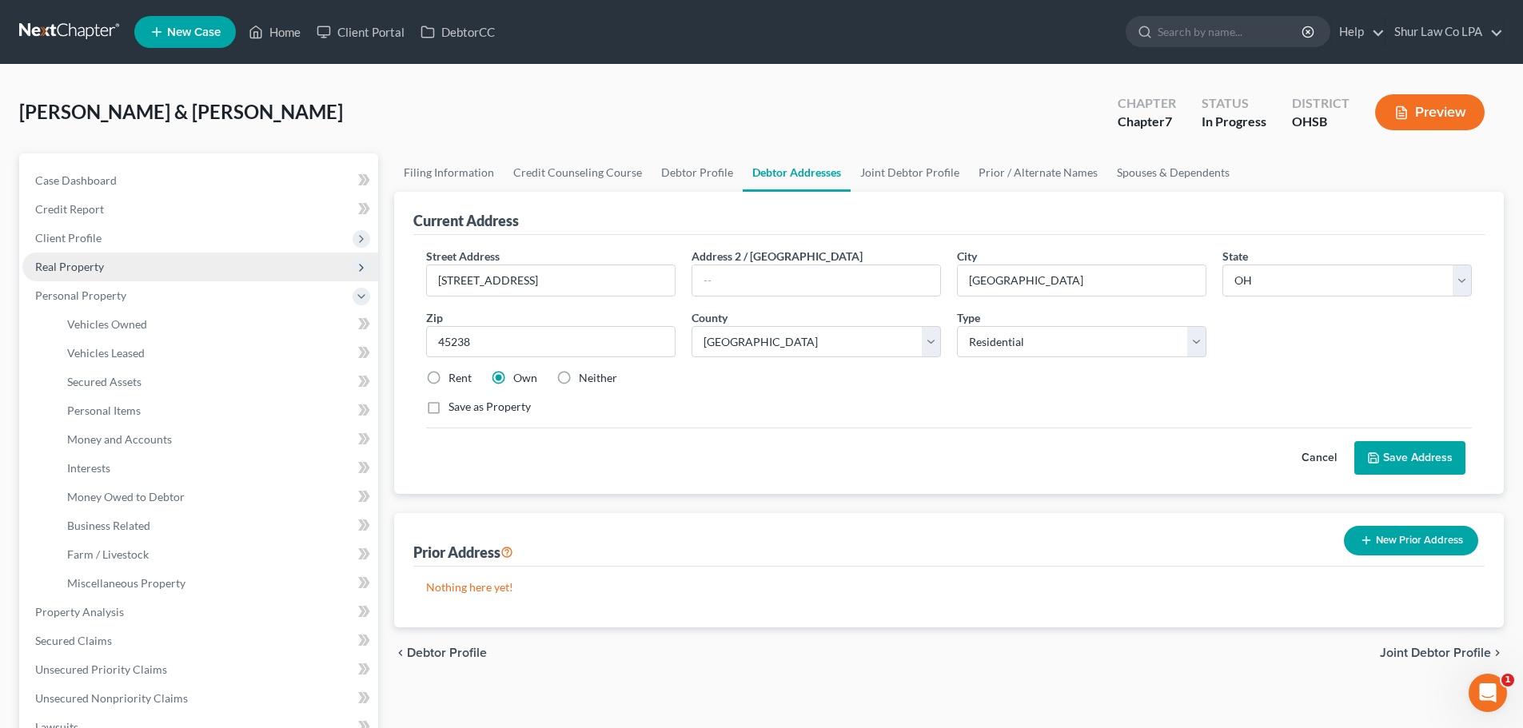
click at [102, 273] on span "Real Property" at bounding box center [200, 267] width 356 height 29
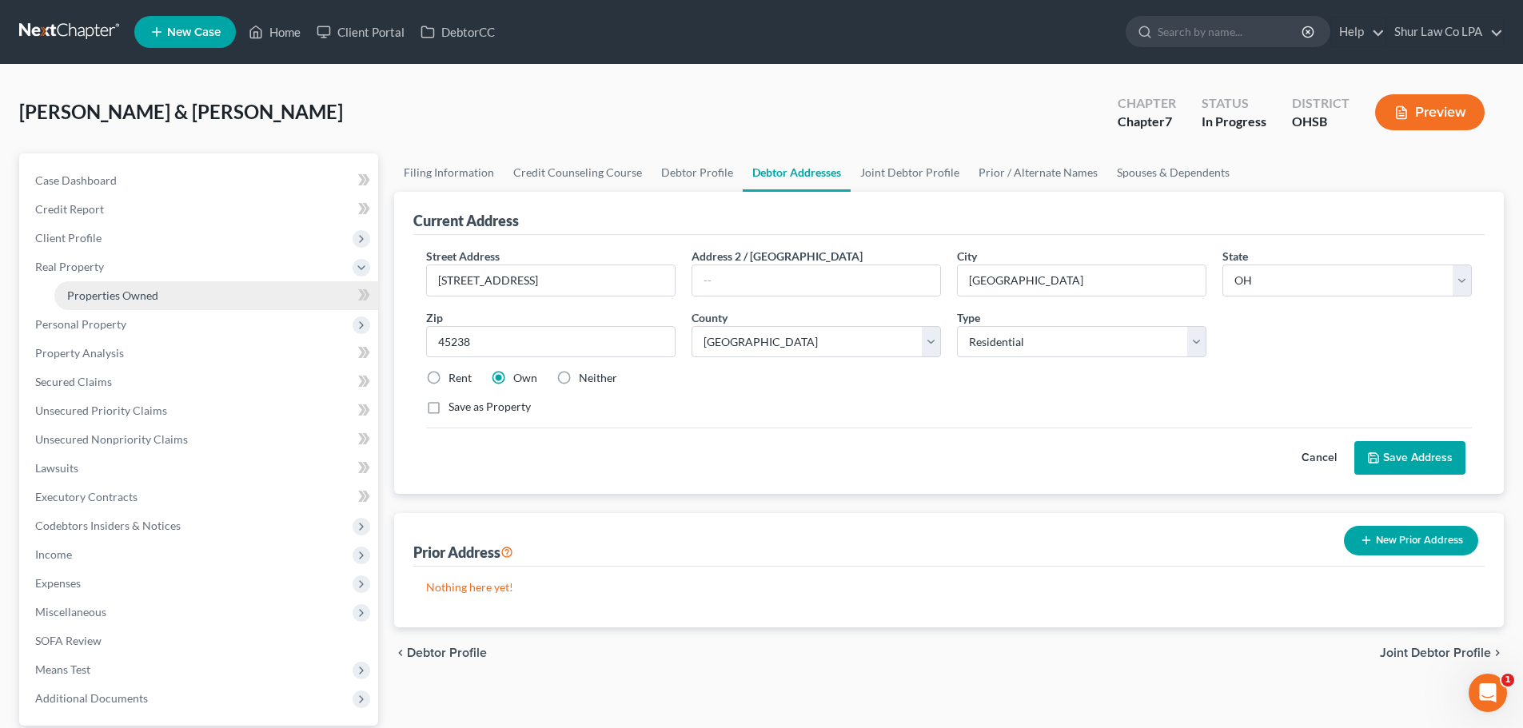
click at [118, 297] on span "Properties Owned" at bounding box center [112, 296] width 91 height 14
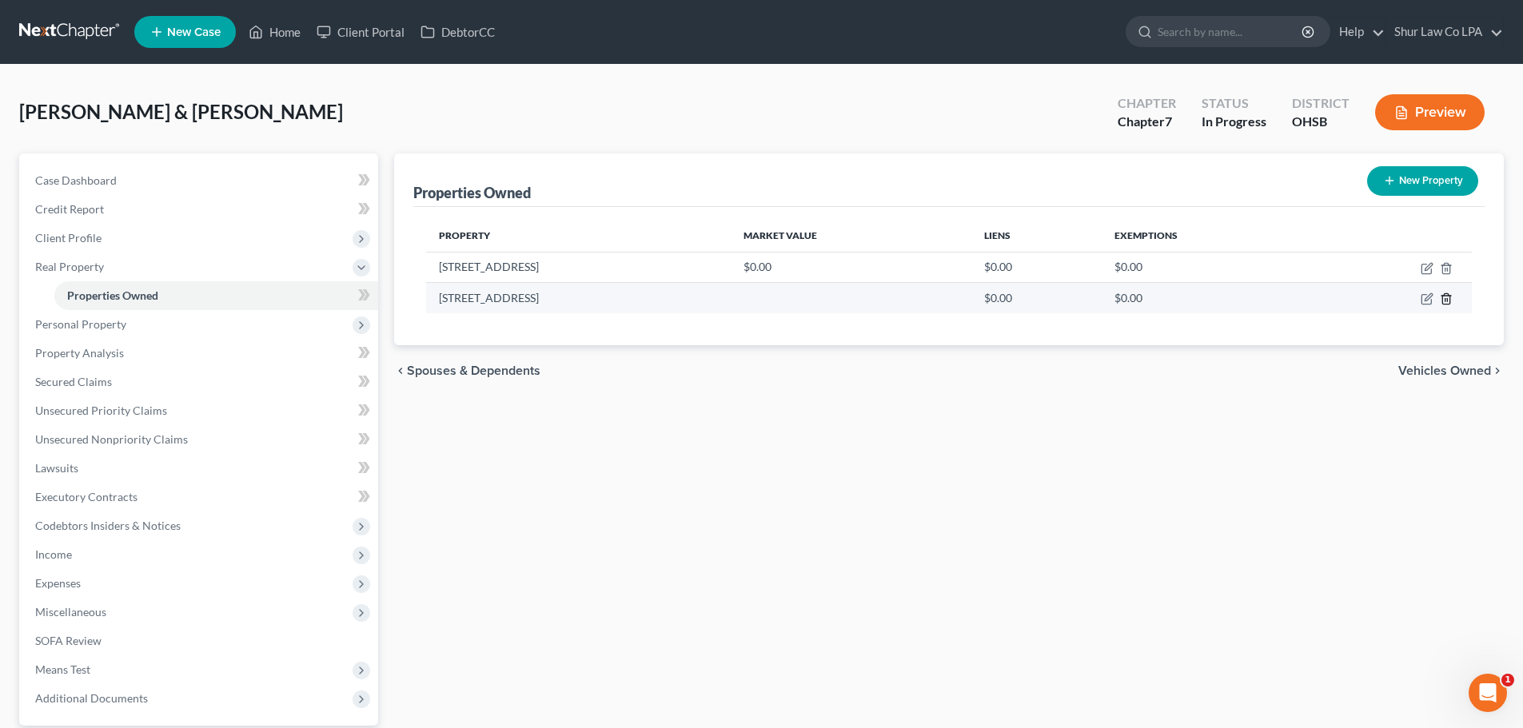
click at [1447, 300] on line "button" at bounding box center [1447, 300] width 0 height 3
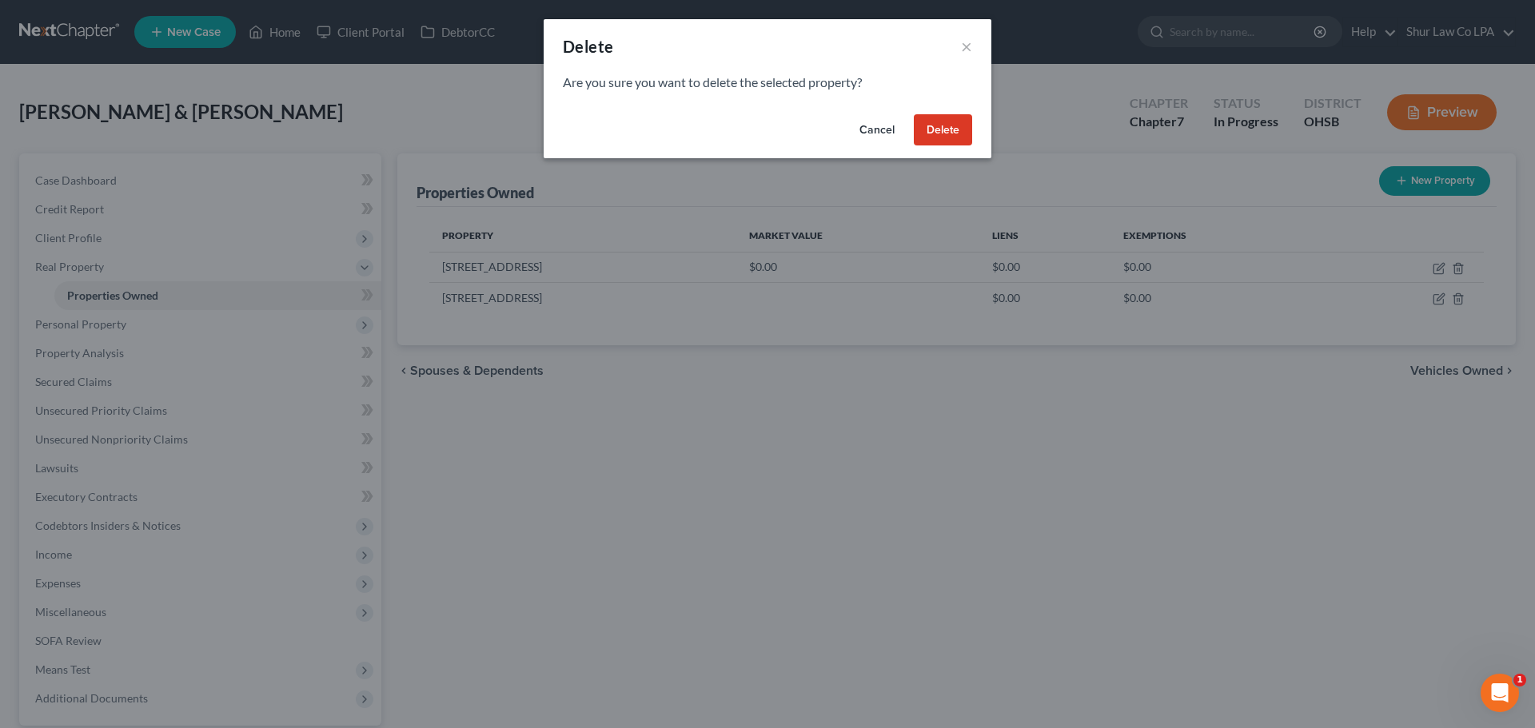
click at [884, 131] on button "Cancel" at bounding box center [877, 130] width 61 height 32
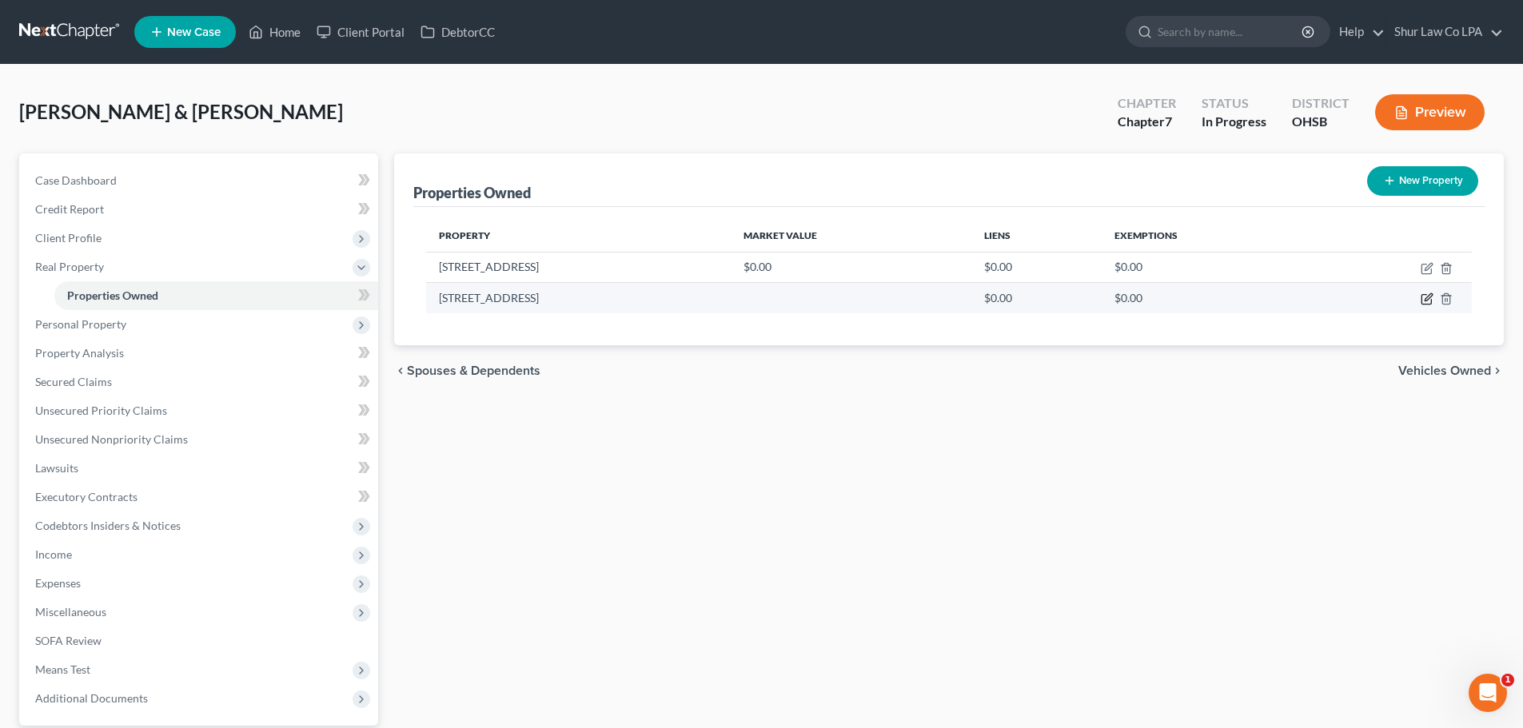
click at [1426, 301] on icon "button" at bounding box center [1428, 297] width 7 height 7
select select "36"
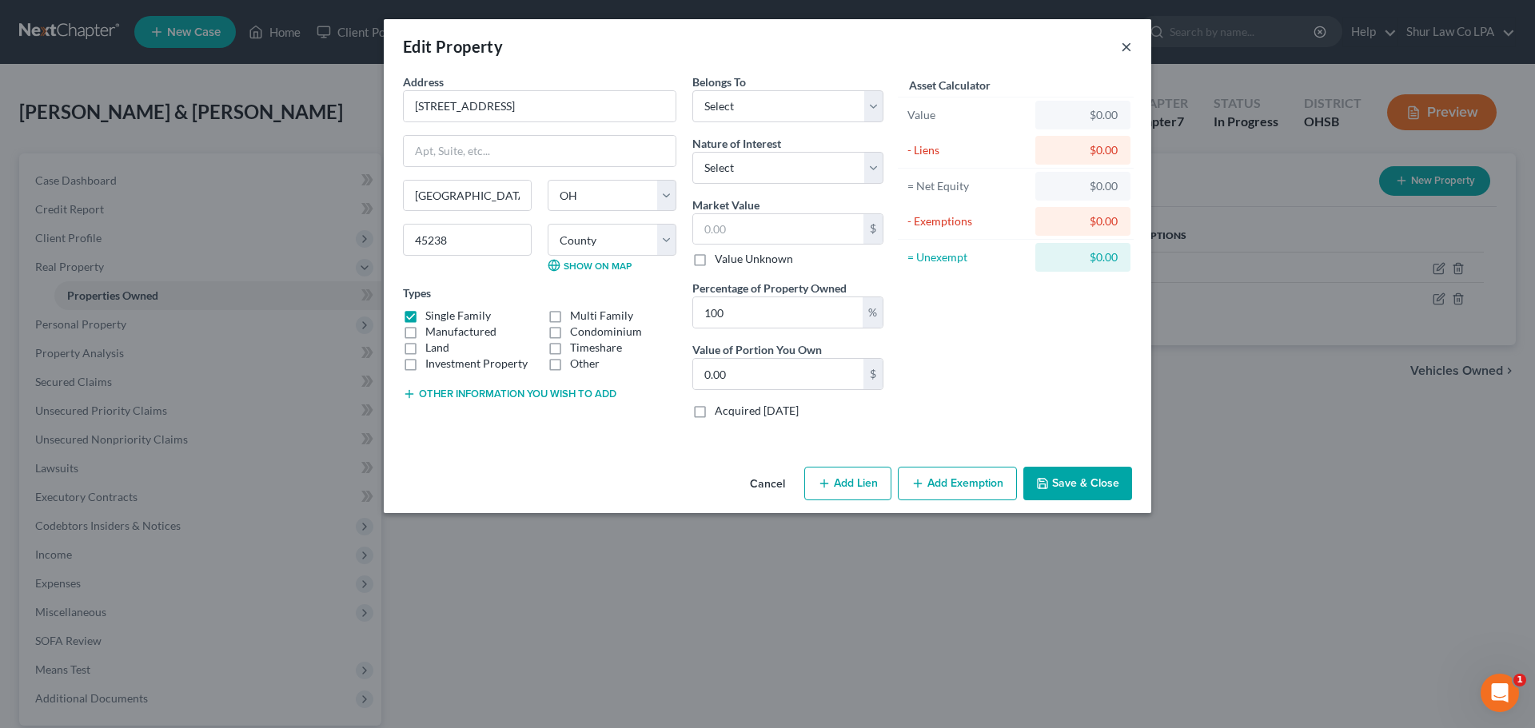
click at [1127, 48] on button "×" at bounding box center [1126, 46] width 11 height 19
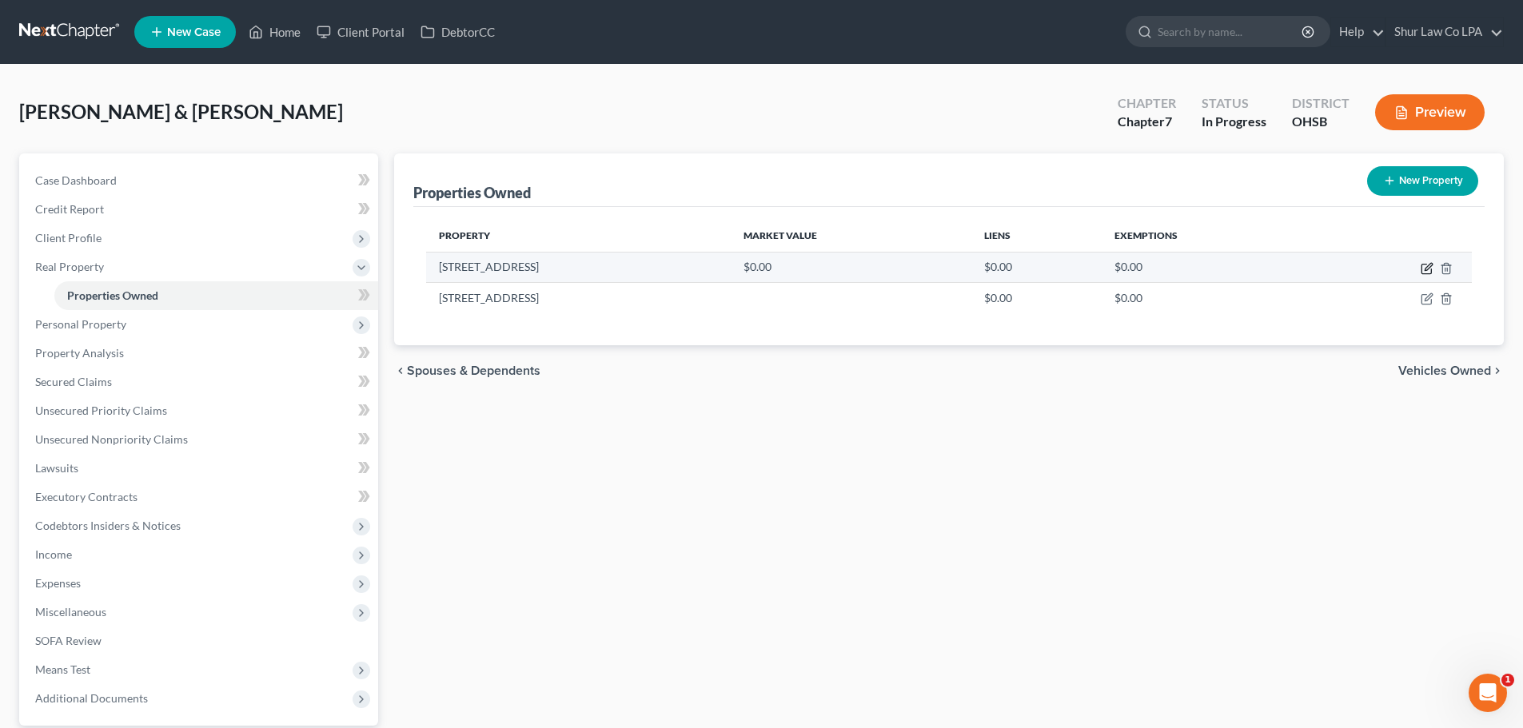
click at [1423, 265] on icon "button" at bounding box center [1427, 270] width 10 height 10
select select "36"
select select "30"
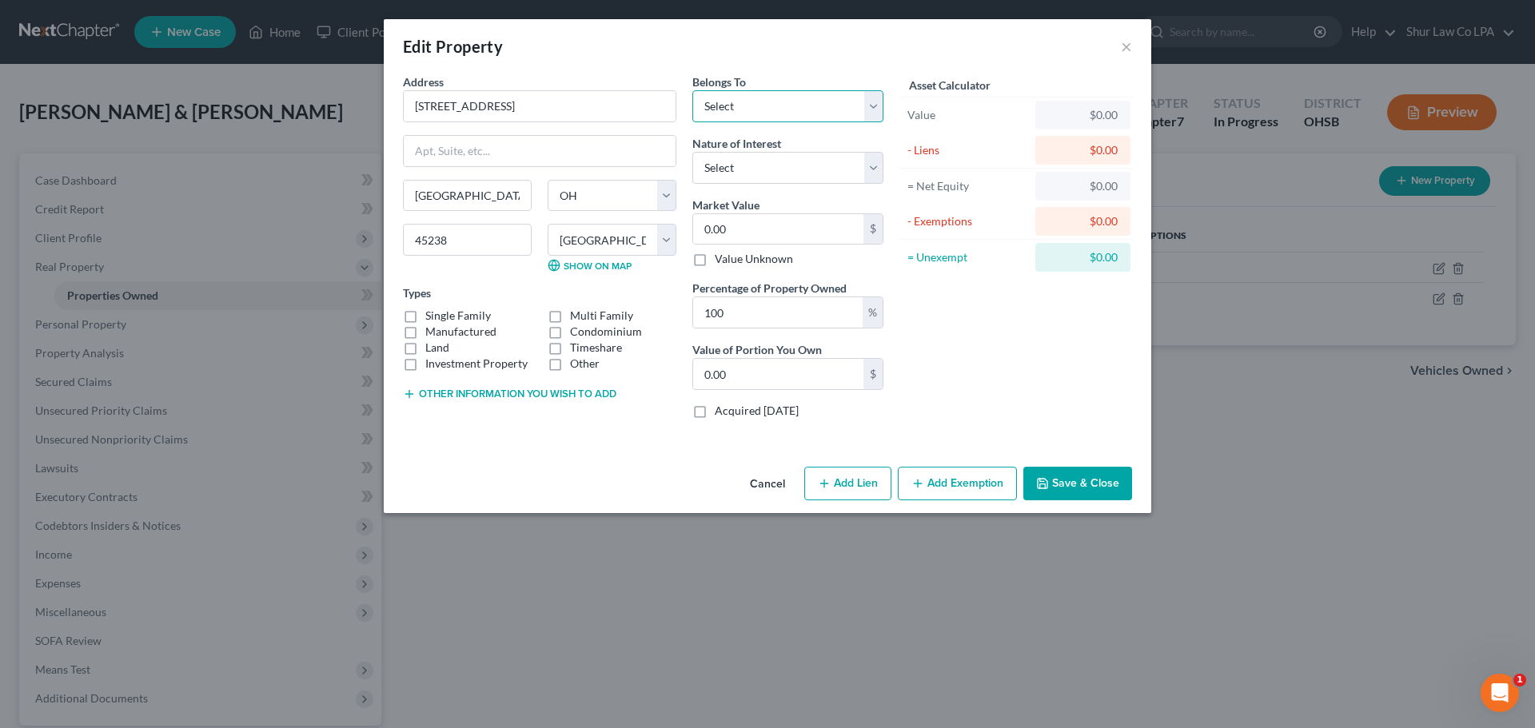
click at [760, 98] on select "Select Debtor 1 Only Debtor 2 Only Debtor 1 And Debtor 2 Only At Least One Of T…" at bounding box center [787, 106] width 191 height 32
select select "2"
click at [692, 90] on select "Select Debtor 1 Only Debtor 2 Only Debtor 1 And Debtor 2 Only At Least One Of T…" at bounding box center [787, 106] width 191 height 32
click at [759, 161] on select "Select Fee Simple Joint Tenant Life Estate Equitable Interest Future Interest T…" at bounding box center [787, 168] width 191 height 32
select select "1"
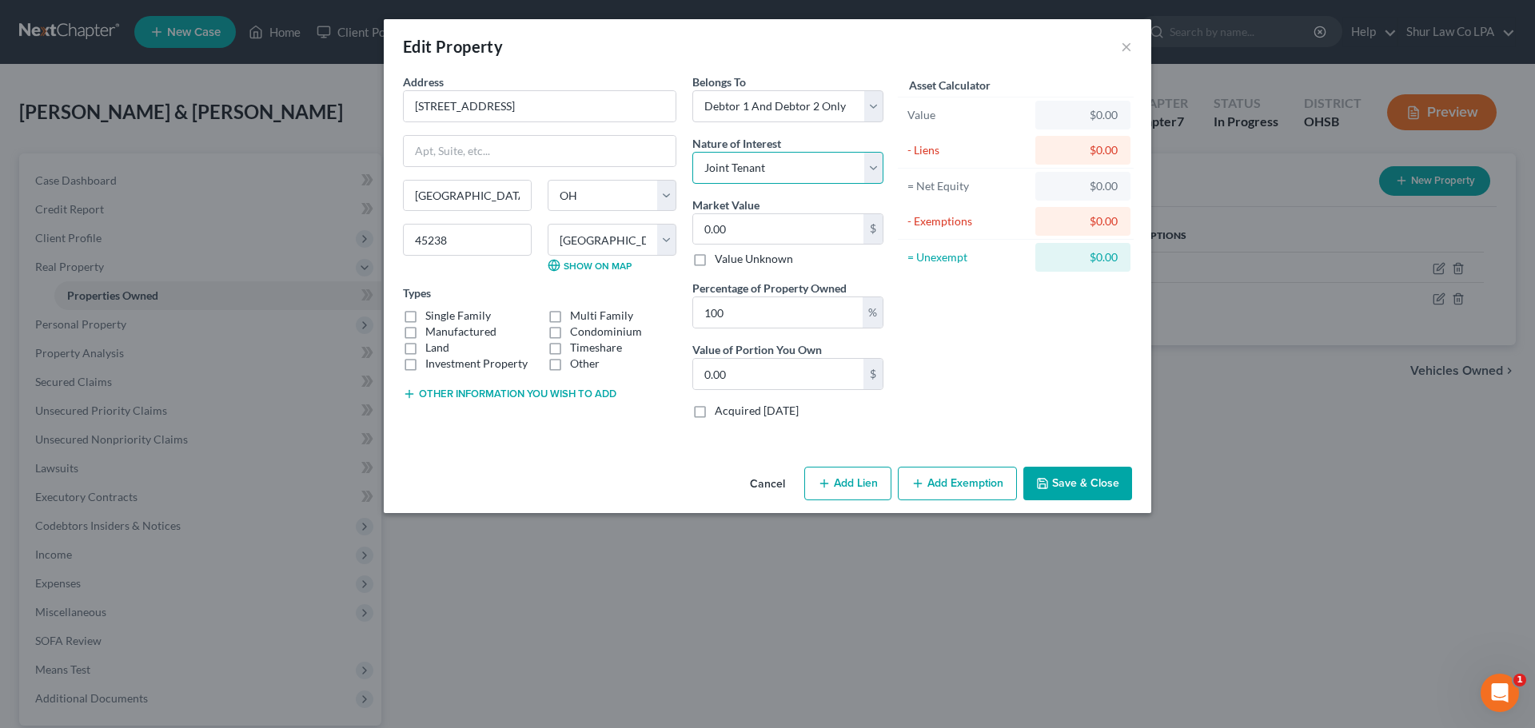
click at [692, 152] on select "Select Fee Simple Joint Tenant Life Estate Equitable Interest Future Interest T…" at bounding box center [787, 168] width 191 height 32
click at [760, 231] on input "0.00" at bounding box center [778, 229] width 170 height 30
type input "2"
type input "2.00"
type input "20"
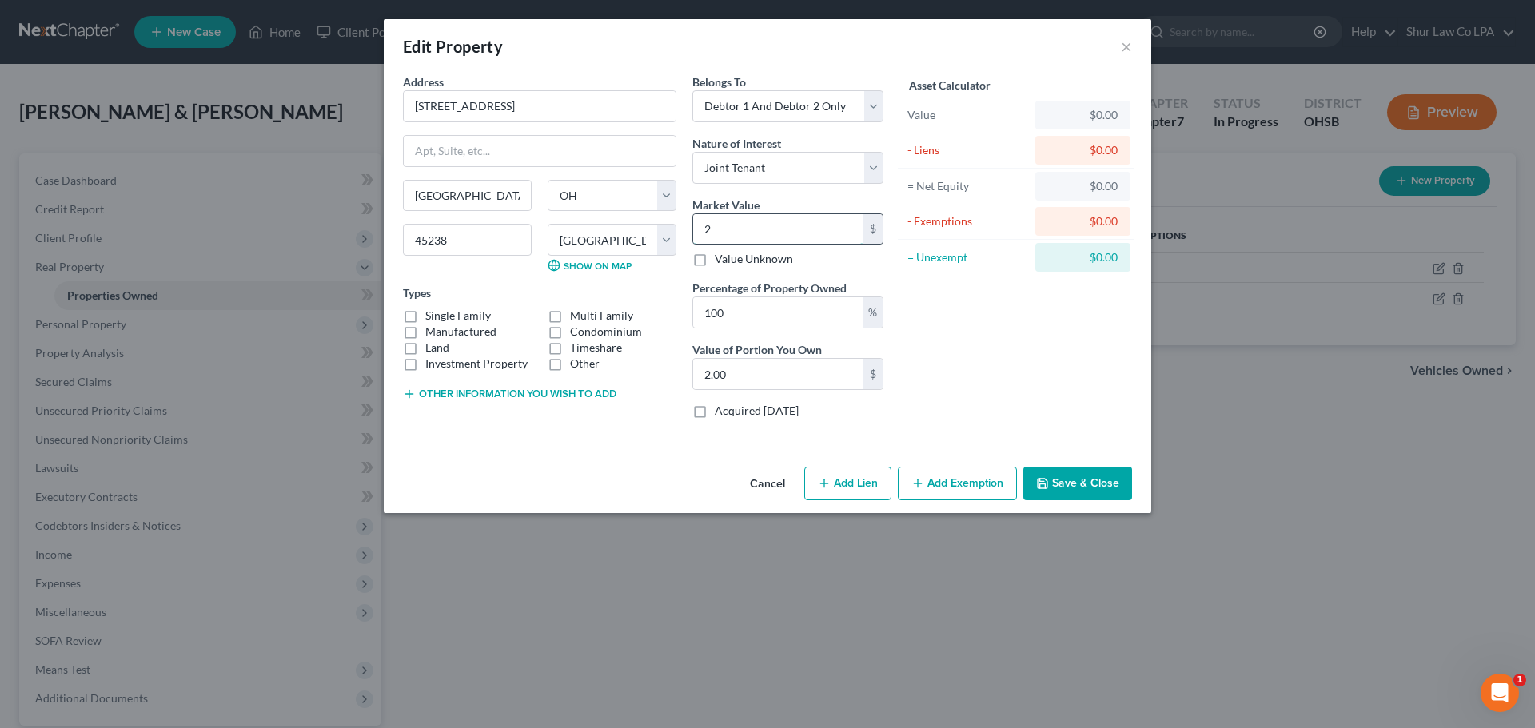
type input "20.00"
type input "204"
type input "204.00"
type input "2040"
type input "2,040.00"
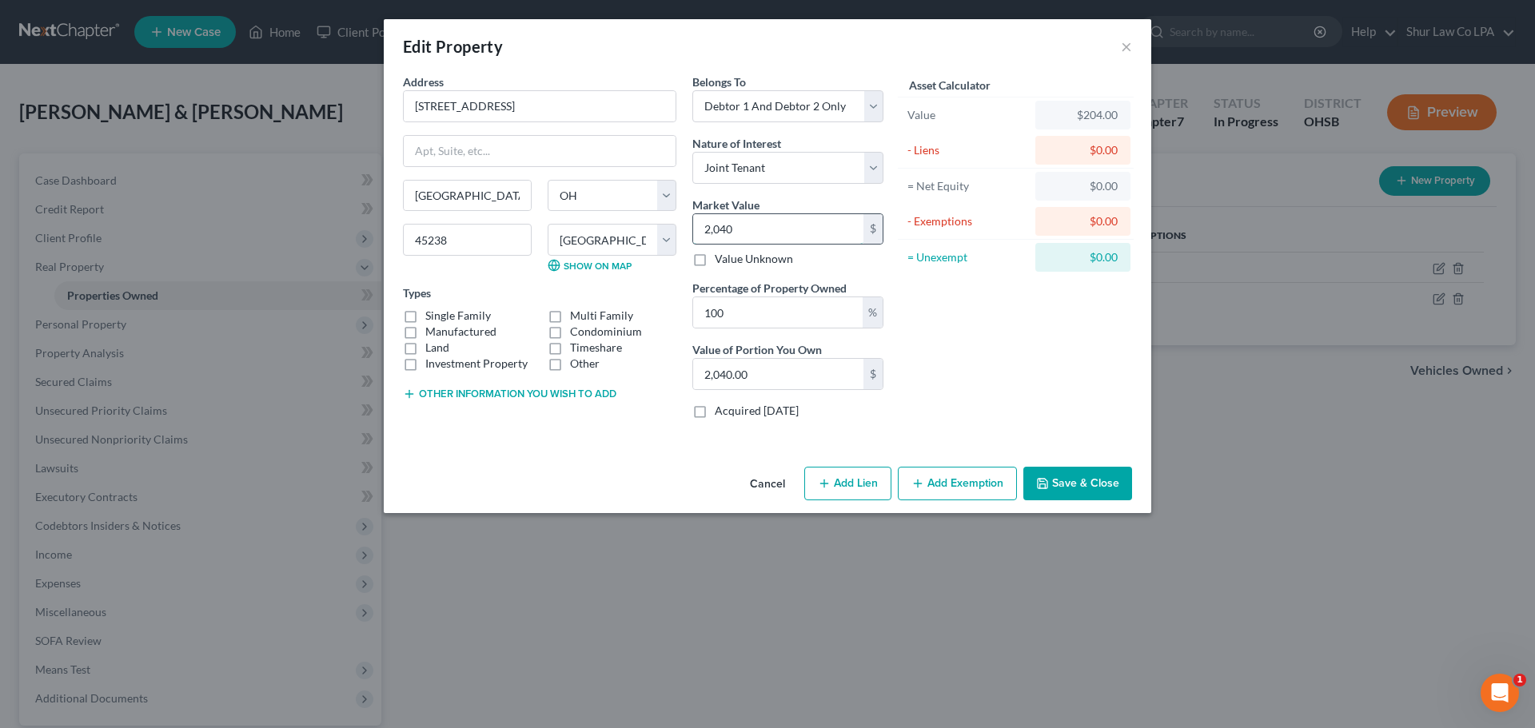
type input "2,0400"
type input "20,400.00"
type input "20,4000"
type input "204,000.00"
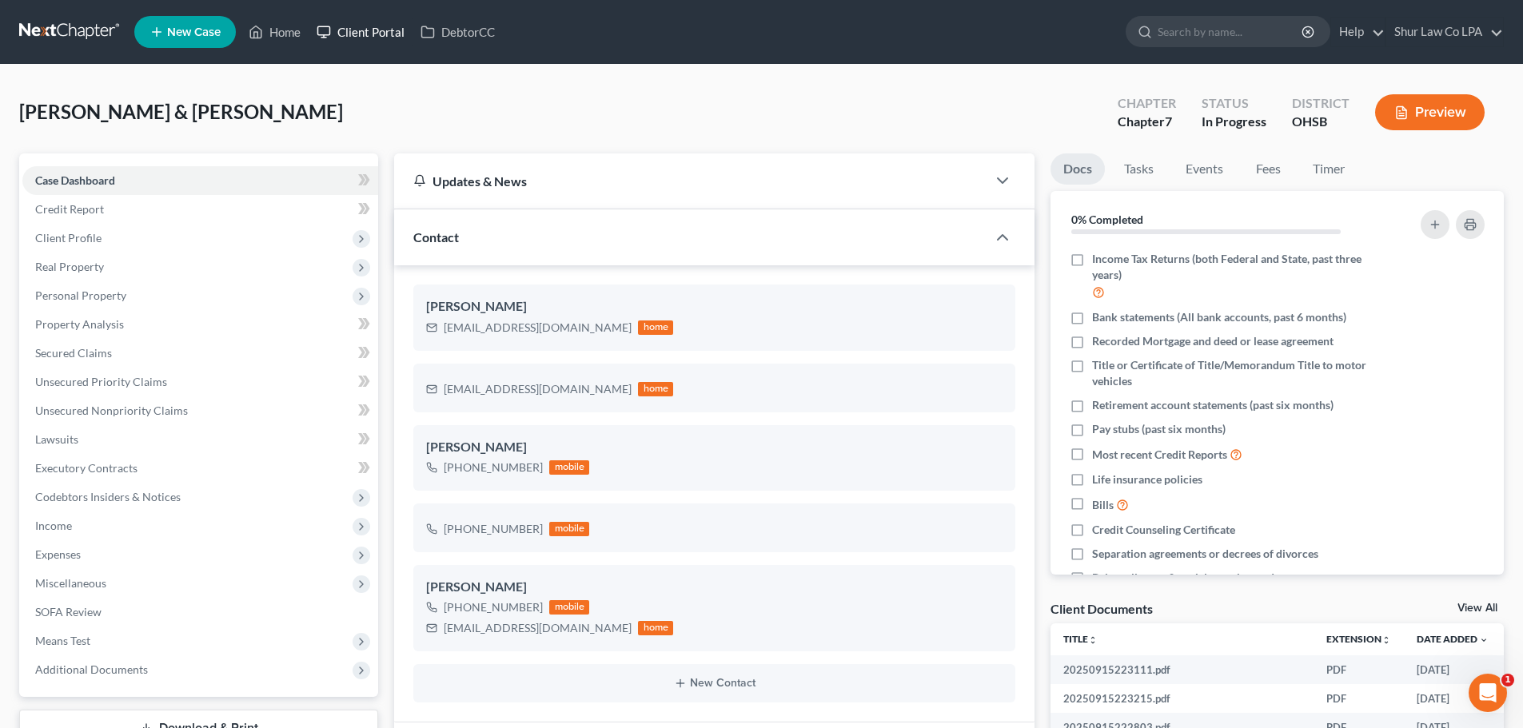
click at [389, 30] on link "Client Portal" at bounding box center [361, 32] width 104 height 29
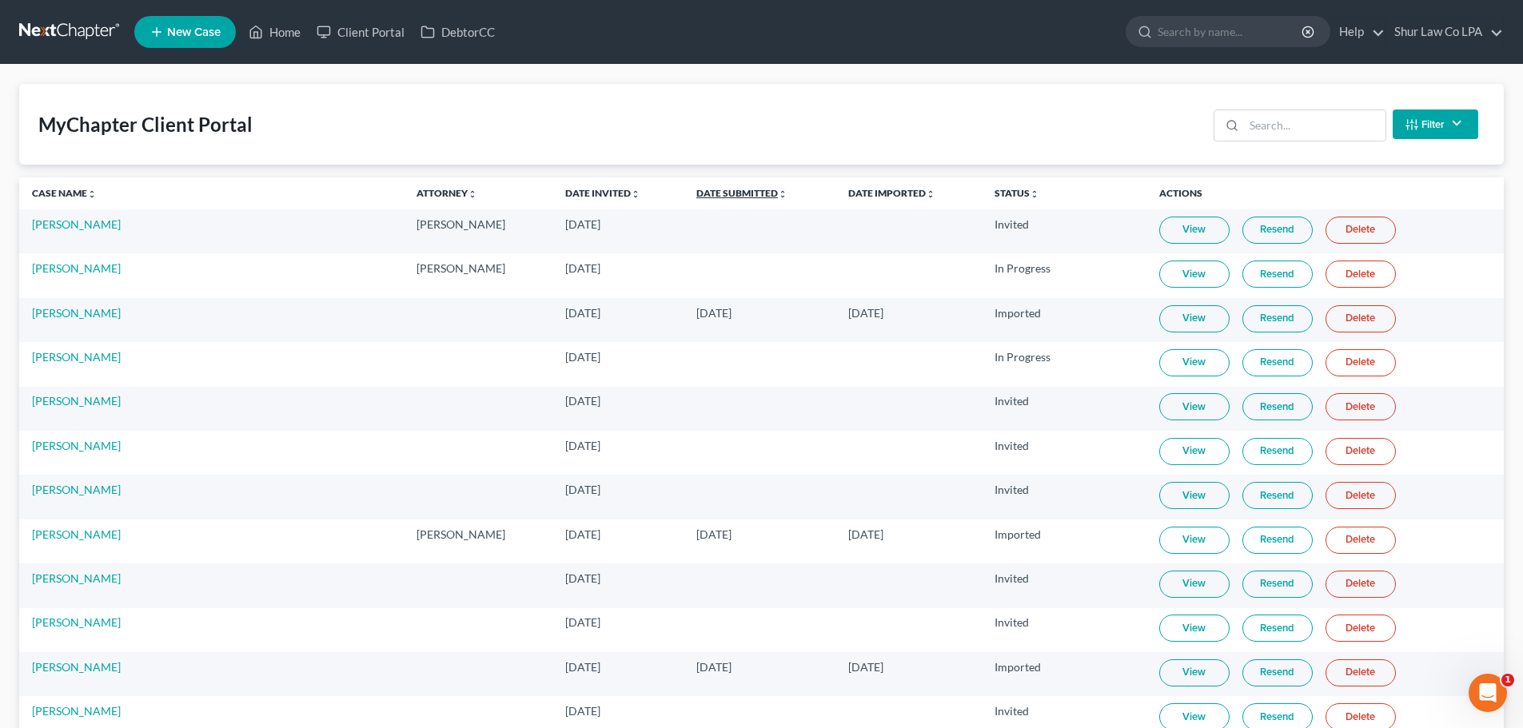
click at [684, 202] on th "Date Submitted unfold_more expand_more expand_less" at bounding box center [760, 194] width 152 height 32
click at [696, 193] on link "Date Submitted unfold_more expand_more expand_less" at bounding box center [741, 193] width 91 height 12
click at [696, 193] on link "Date Submitted unfold_more expand_more expand_less" at bounding box center [742, 193] width 93 height 12
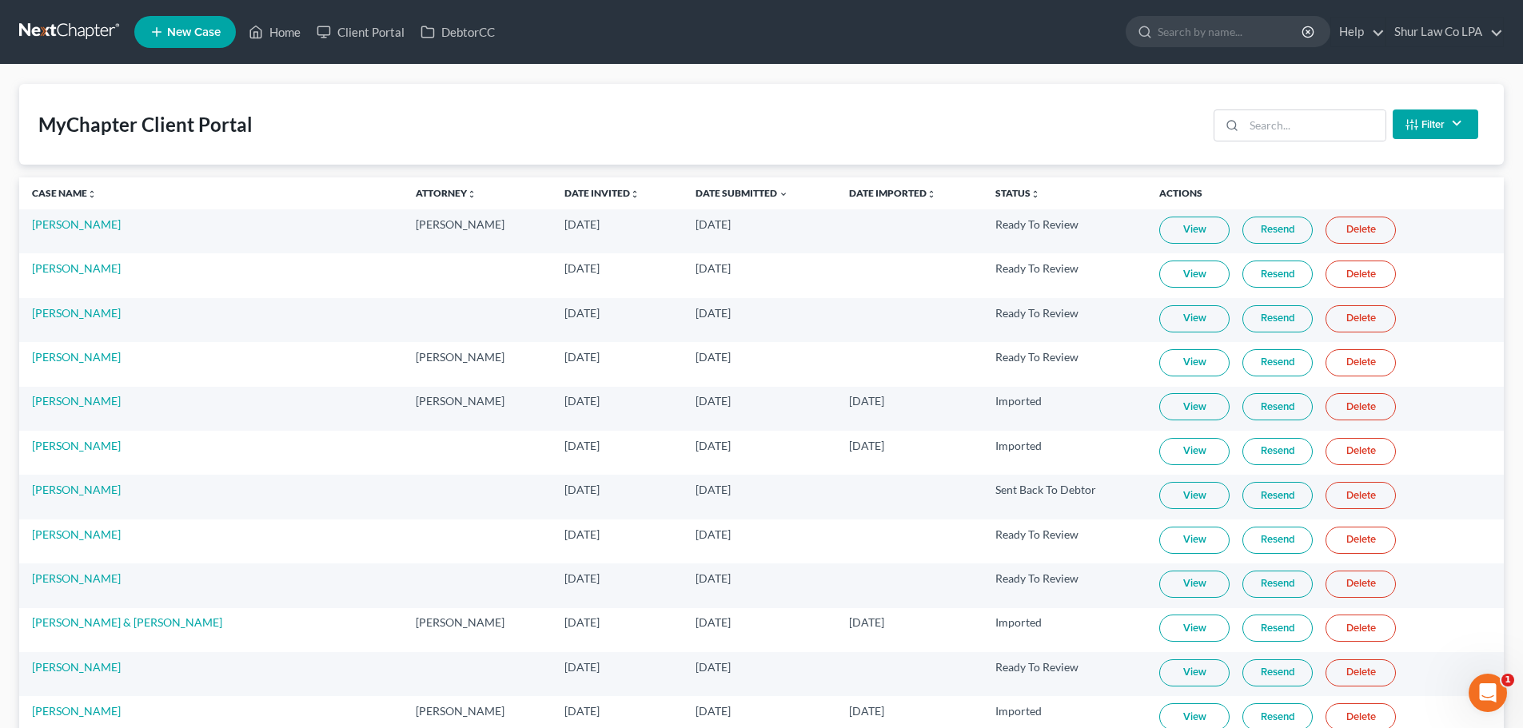
click at [1165, 449] on link "View" at bounding box center [1194, 451] width 70 height 27
